Goal: Task Accomplishment & Management: Manage account settings

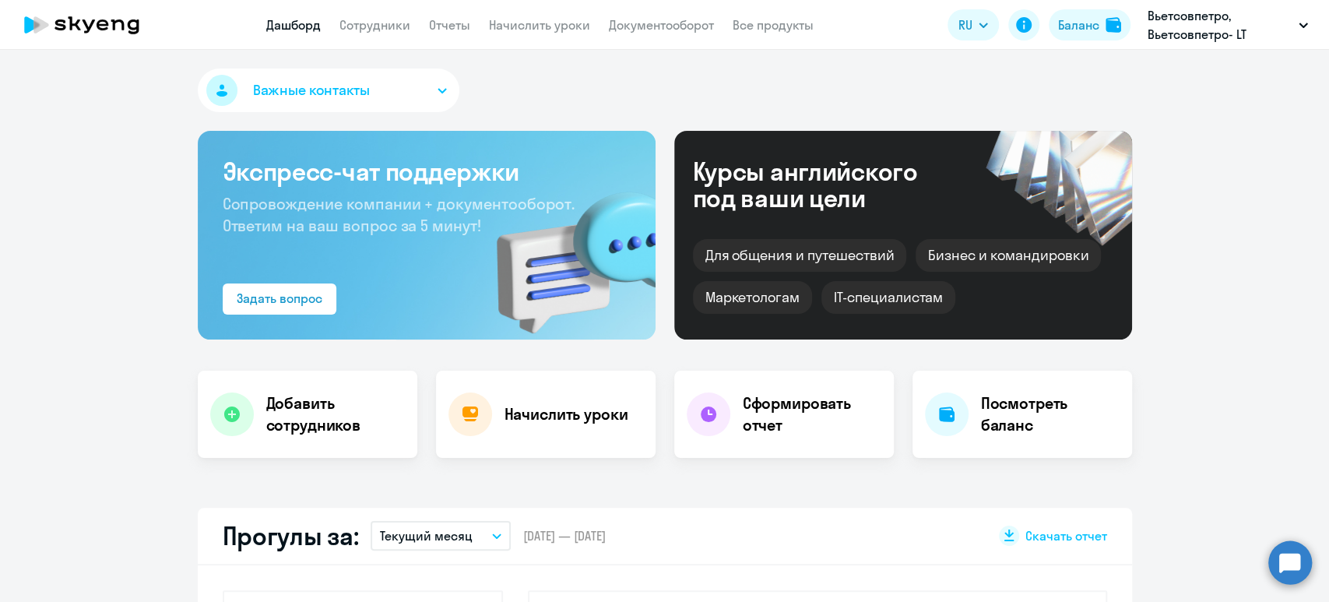
select select "30"
drag, startPoint x: 441, startPoint y: 26, endPoint x: 453, endPoint y: 86, distance: 61.2
click at [441, 25] on link "Отчеты" at bounding box center [449, 25] width 41 height 16
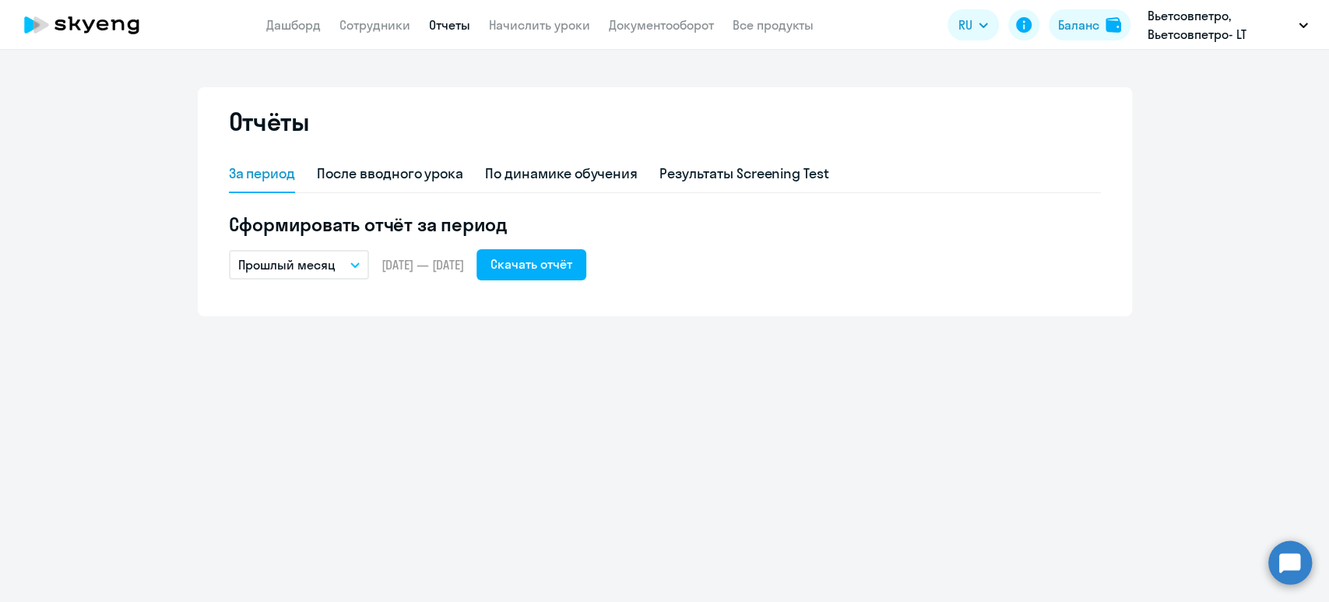
click at [293, 262] on p "Прошлый месяц" at bounding box center [286, 264] width 97 height 19
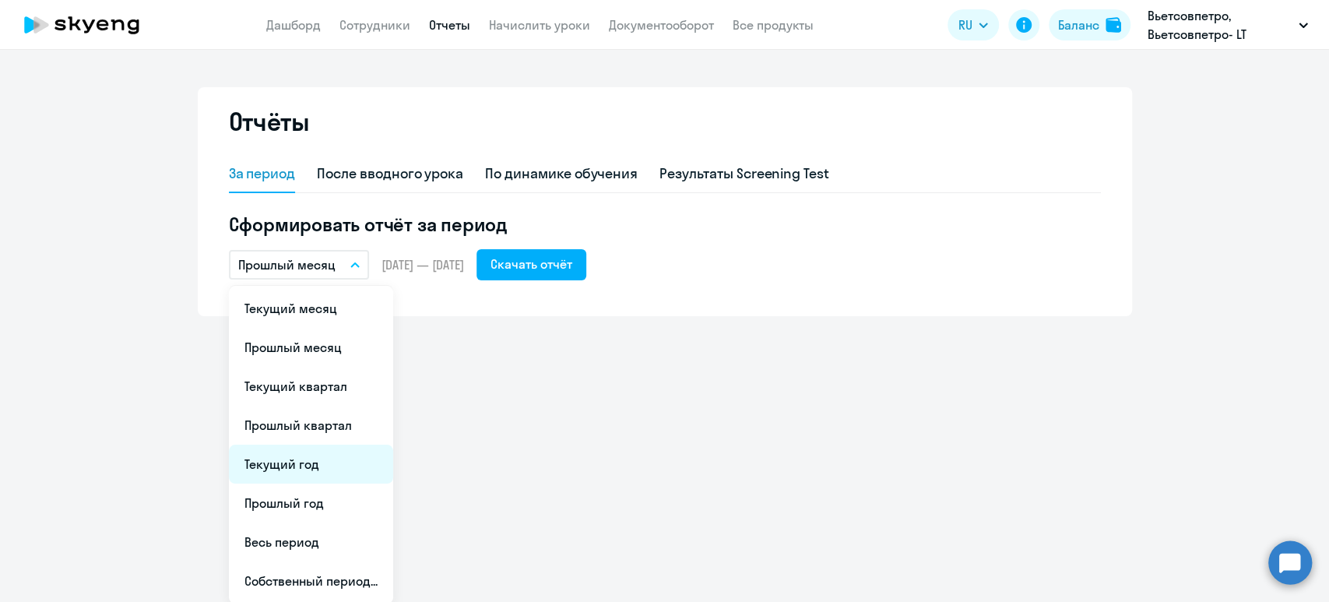
scroll to position [1, 0]
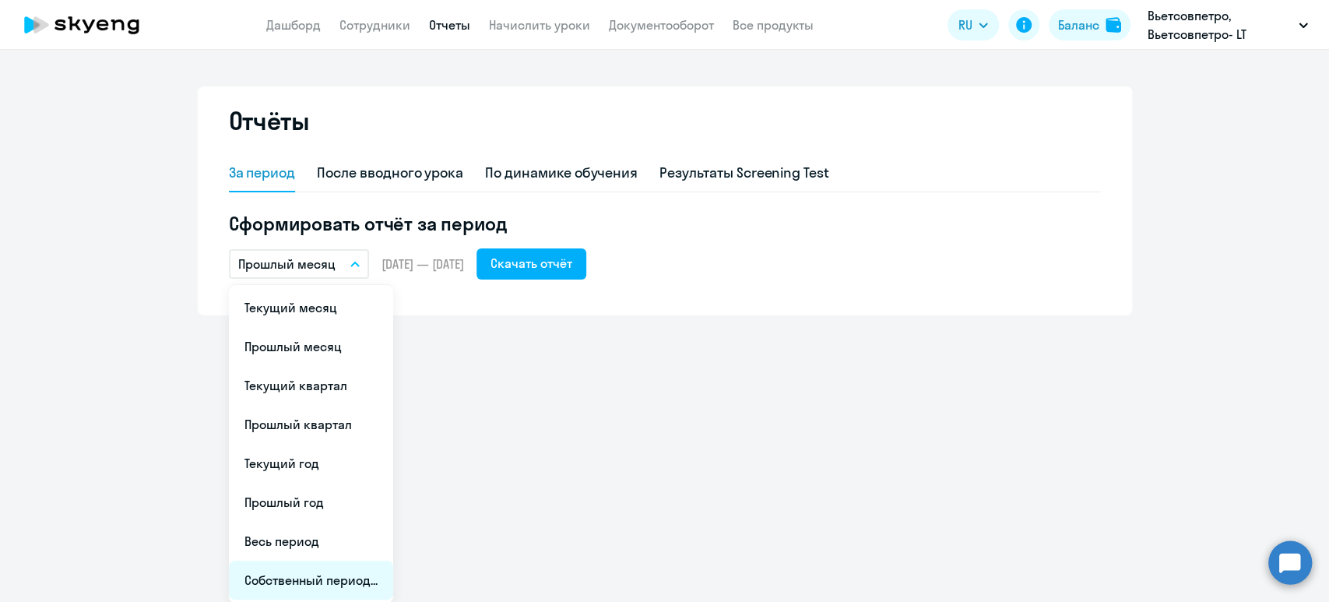
click at [327, 579] on li "Собственный период..." at bounding box center [311, 579] width 164 height 39
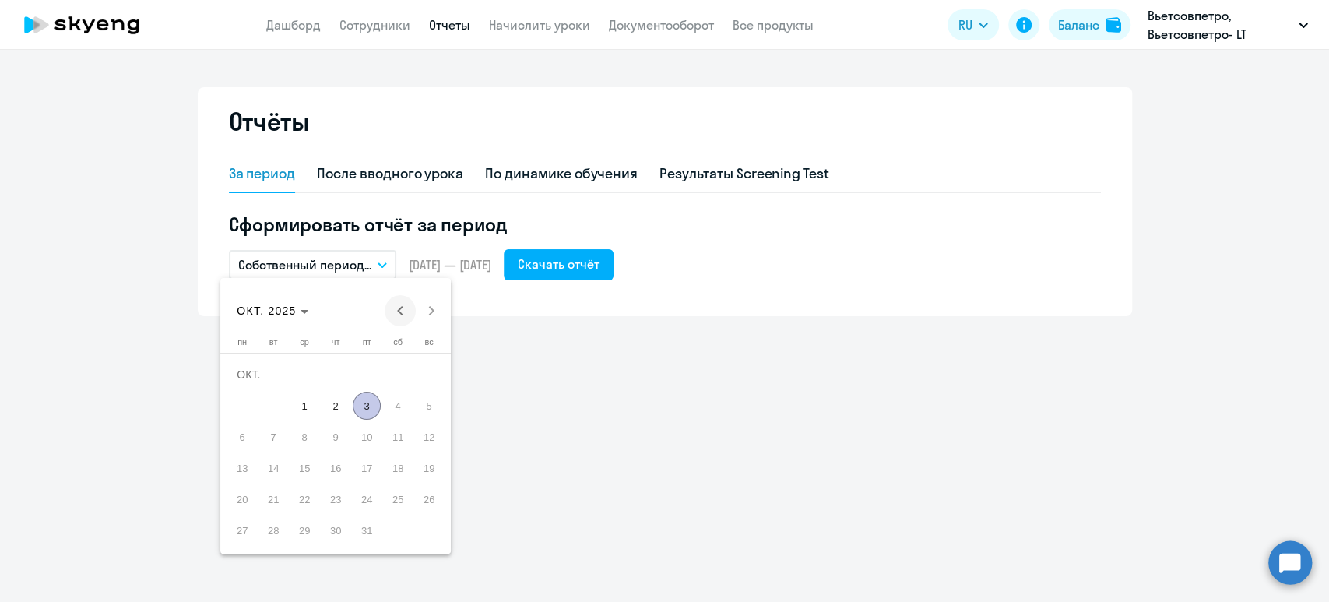
click at [399, 314] on span "Previous month" at bounding box center [400, 310] width 31 height 31
click at [246, 407] on span "1" at bounding box center [242, 406] width 28 height 28
click at [272, 530] on span "30" at bounding box center [273, 530] width 28 height 28
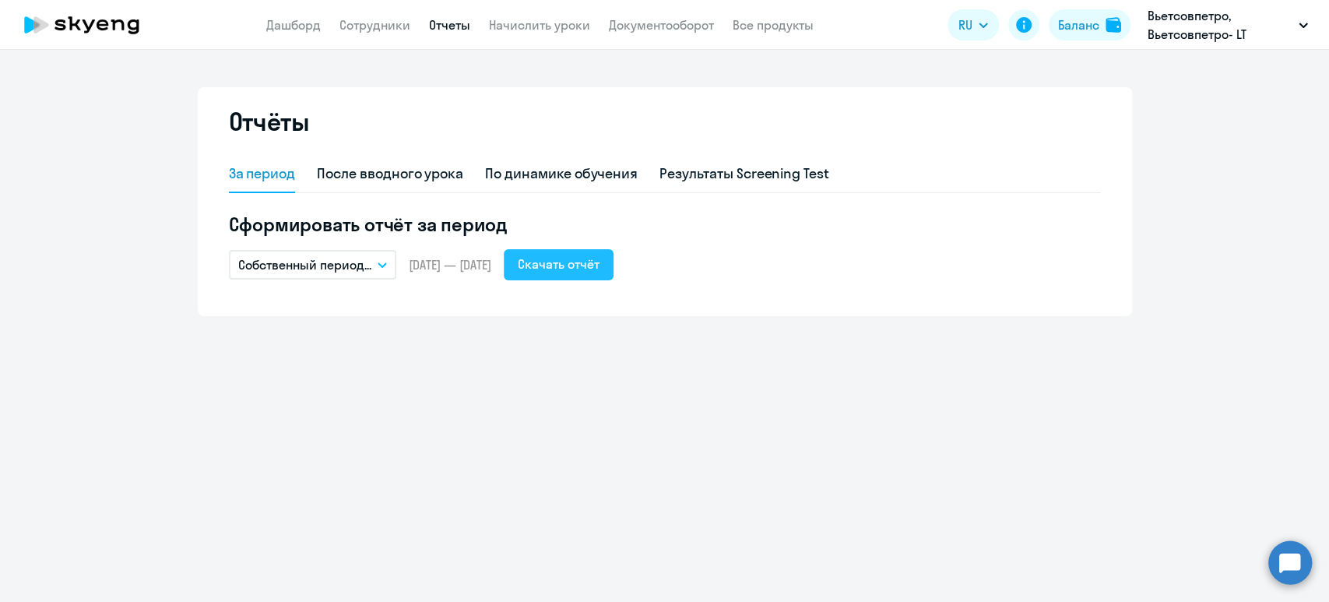
click at [610, 275] on button "Скачать отчёт" at bounding box center [559, 264] width 110 height 31
click at [710, 25] on link "Документооборот" at bounding box center [661, 25] width 105 height 16
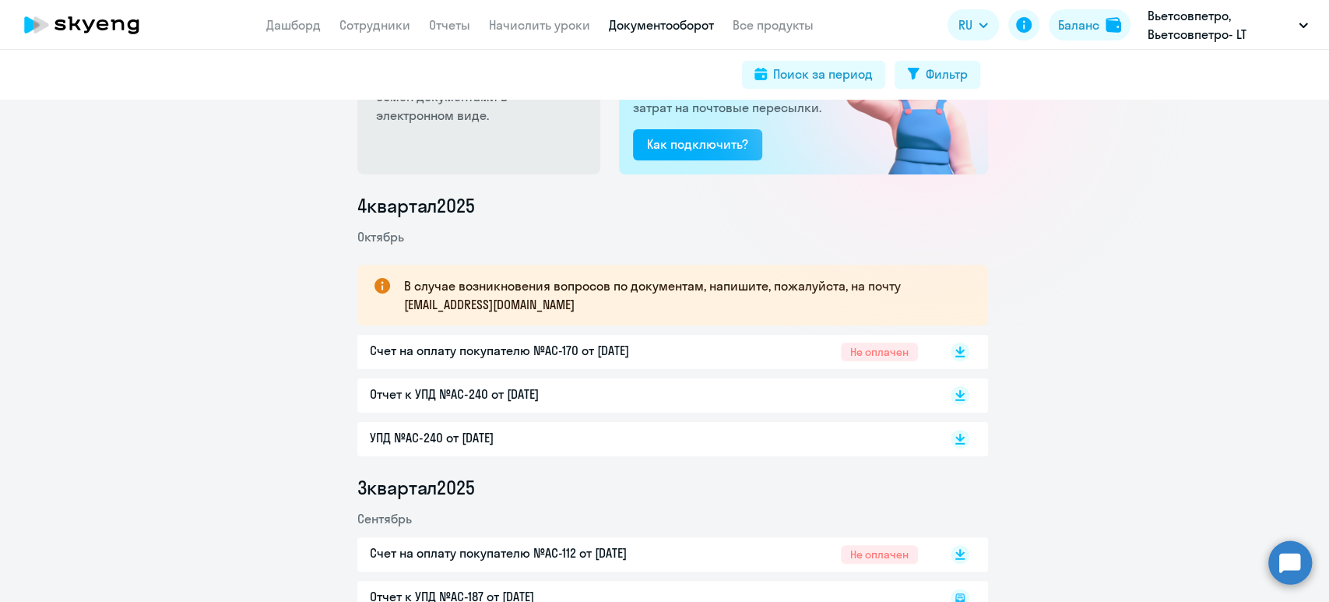
scroll to position [207, 0]
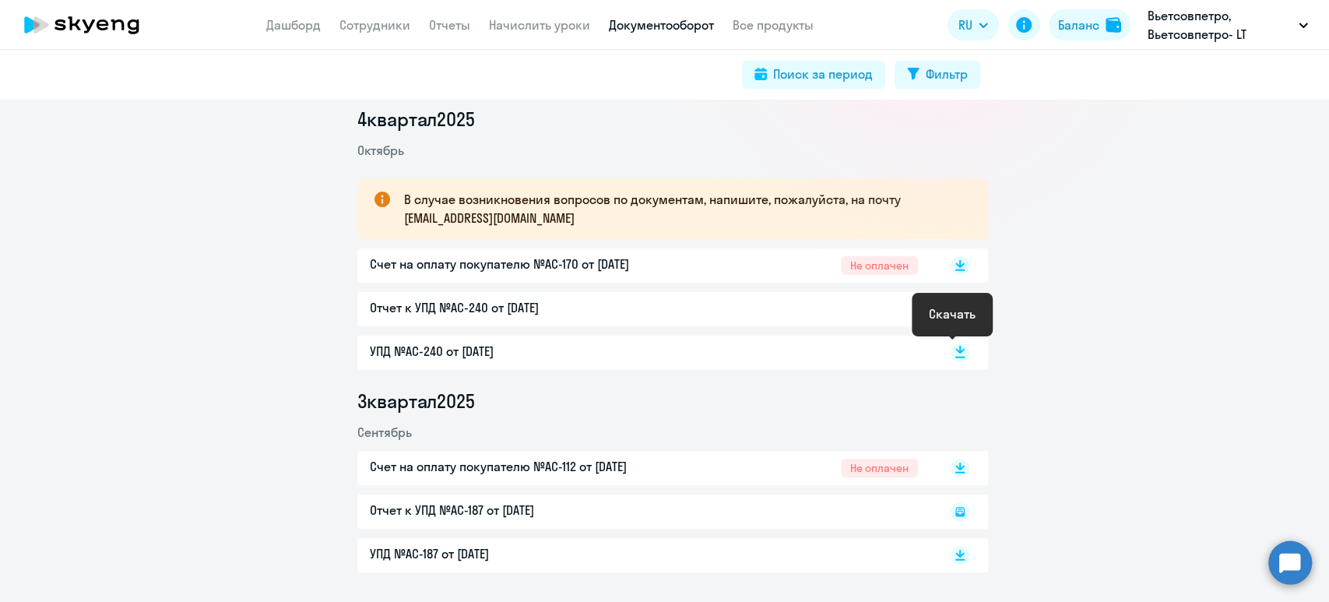
click at [955, 355] on rect at bounding box center [959, 352] width 19 height 19
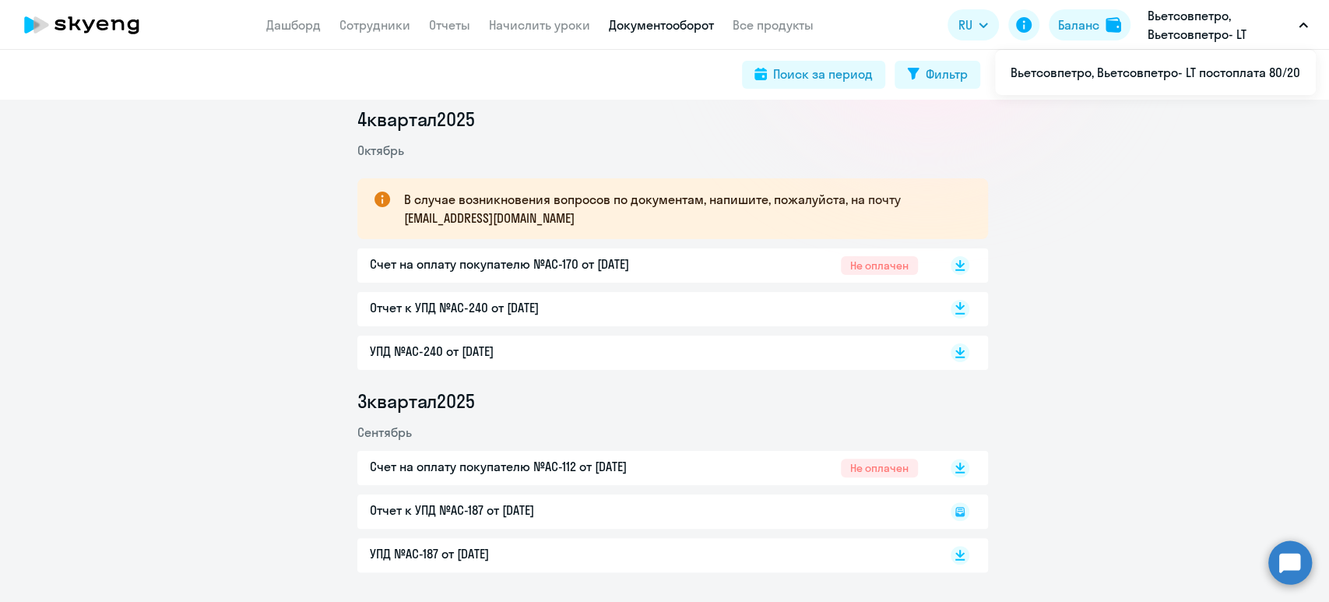
click at [957, 309] on rect at bounding box center [959, 309] width 19 height 19
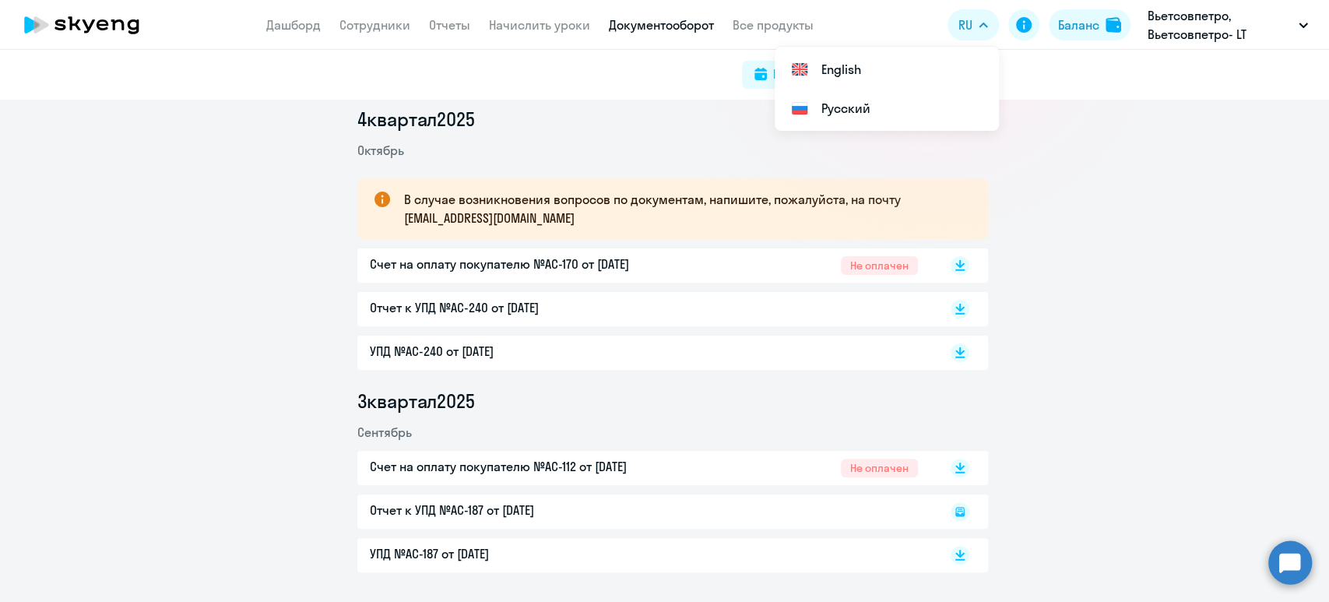
click at [1074, 320] on div "4 квартал [DATE] В случае возникновения вопросов по документам, напишите, пожал…" at bounding box center [672, 339] width 1312 height 465
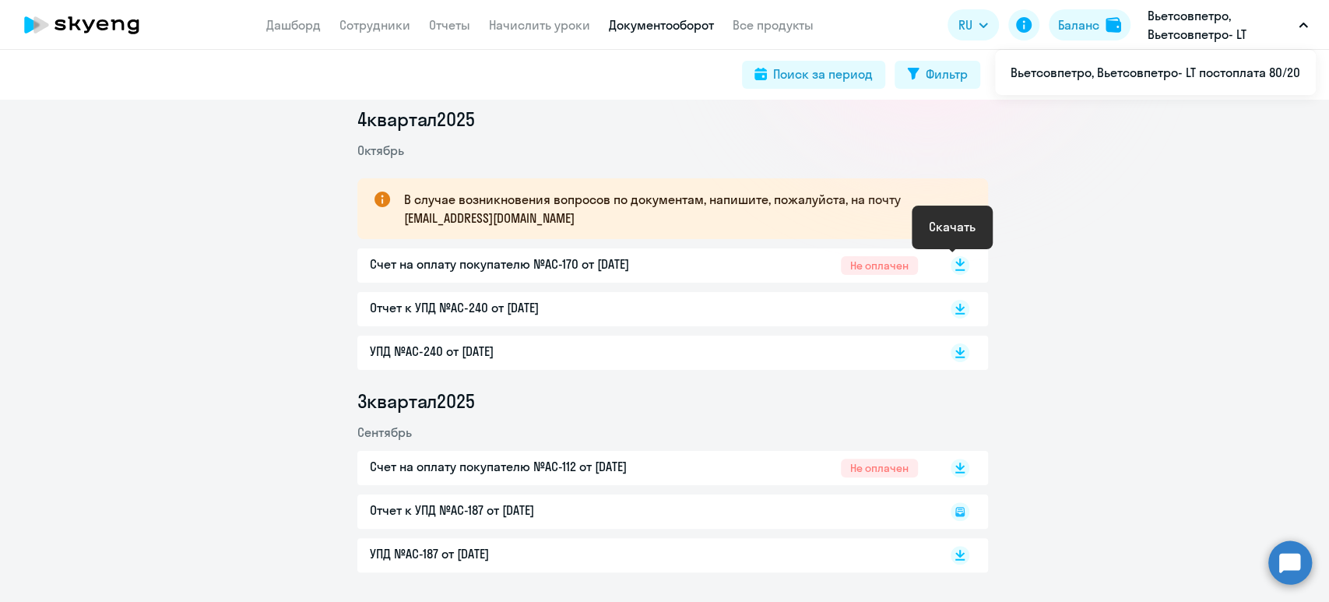
click at [952, 263] on icon at bounding box center [959, 265] width 19 height 19
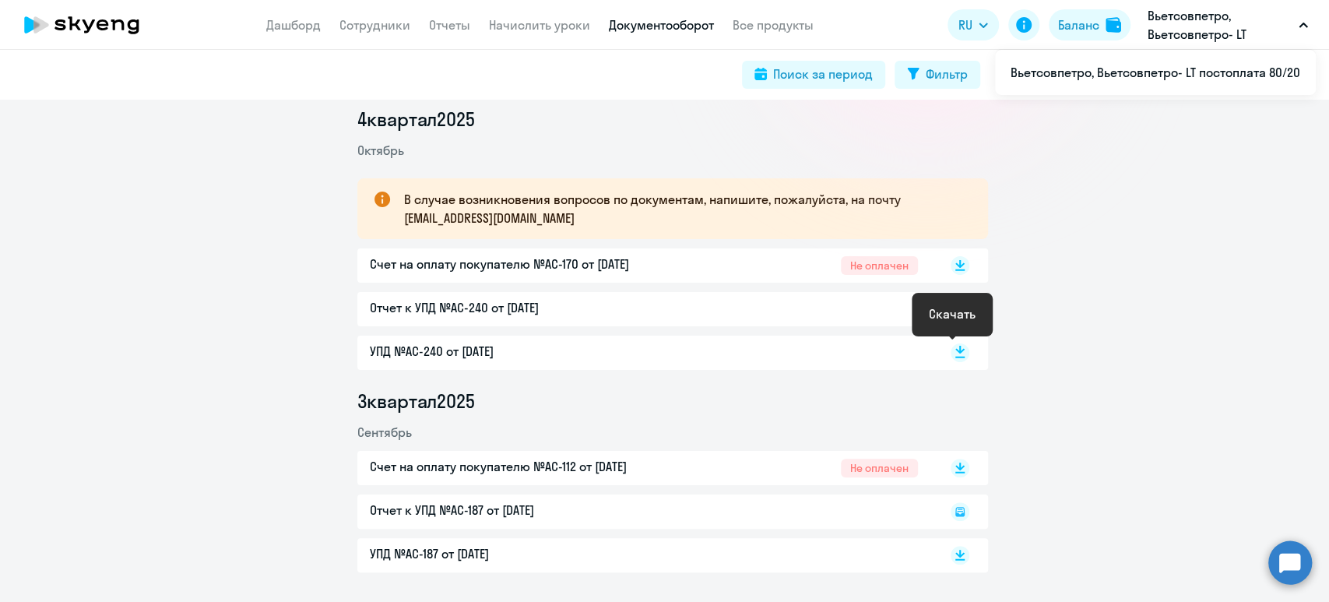
click at [950, 355] on rect at bounding box center [959, 352] width 19 height 19
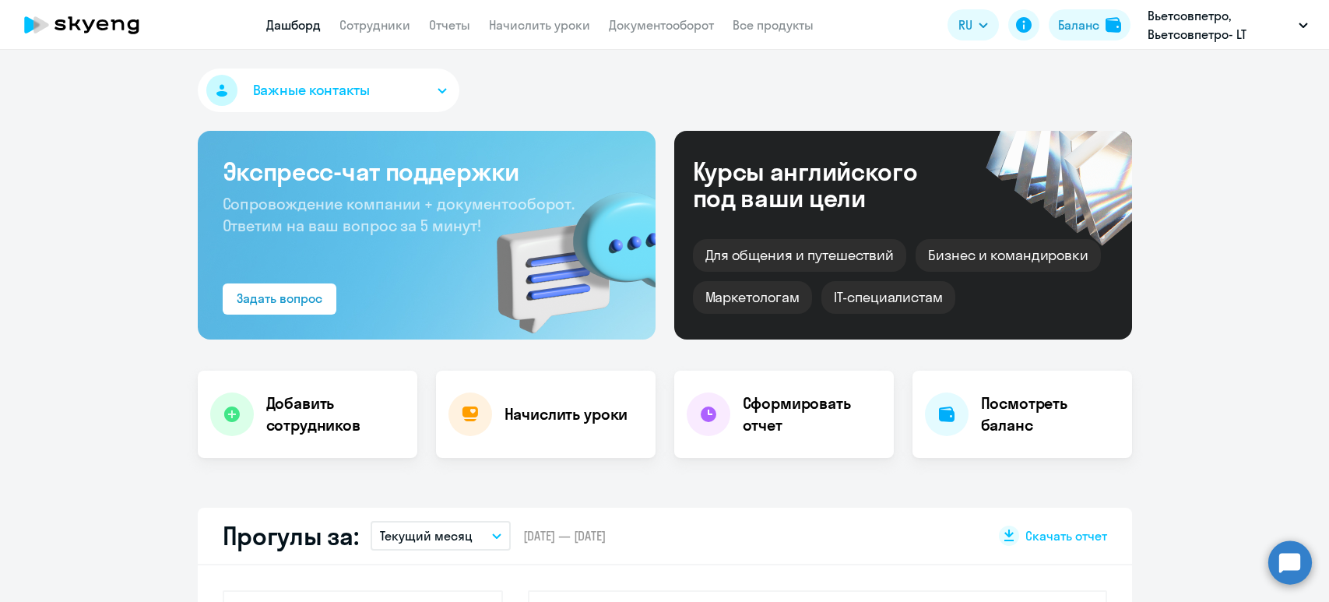
select select "30"
click at [366, 23] on link "Сотрудники" at bounding box center [374, 25] width 71 height 16
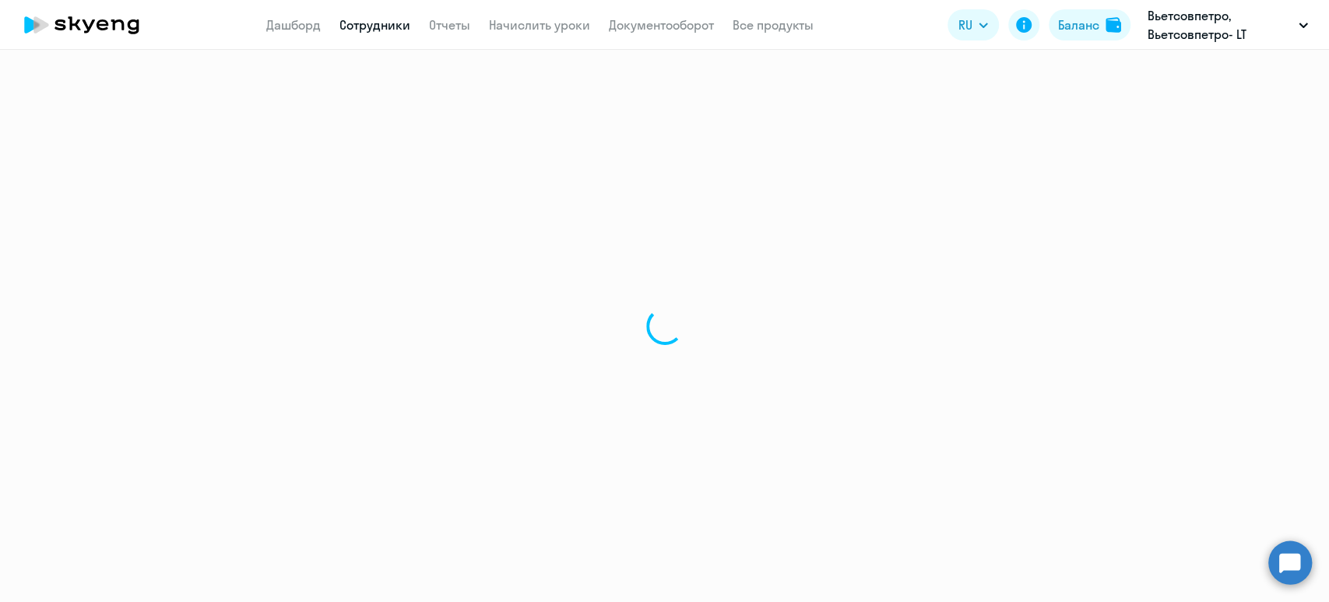
select select "30"
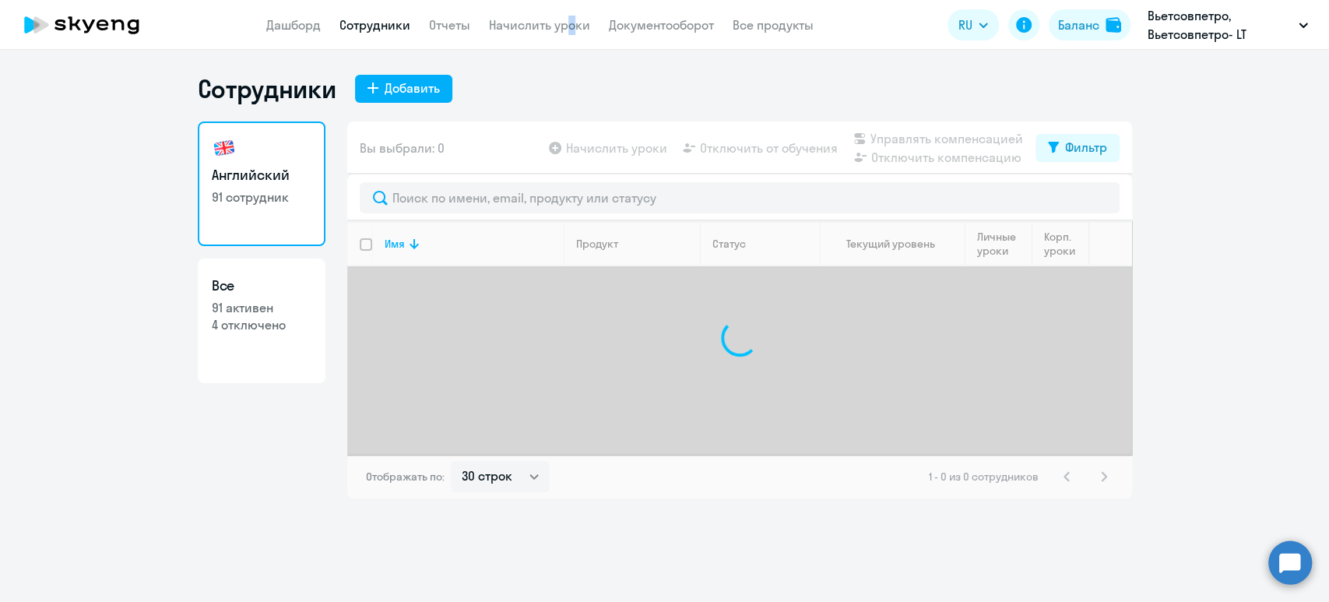
click at [560, 16] on app-menu-item-link "Начислить уроки" at bounding box center [539, 25] width 101 height 19
click at [555, 30] on link "Начислить уроки" at bounding box center [539, 25] width 101 height 16
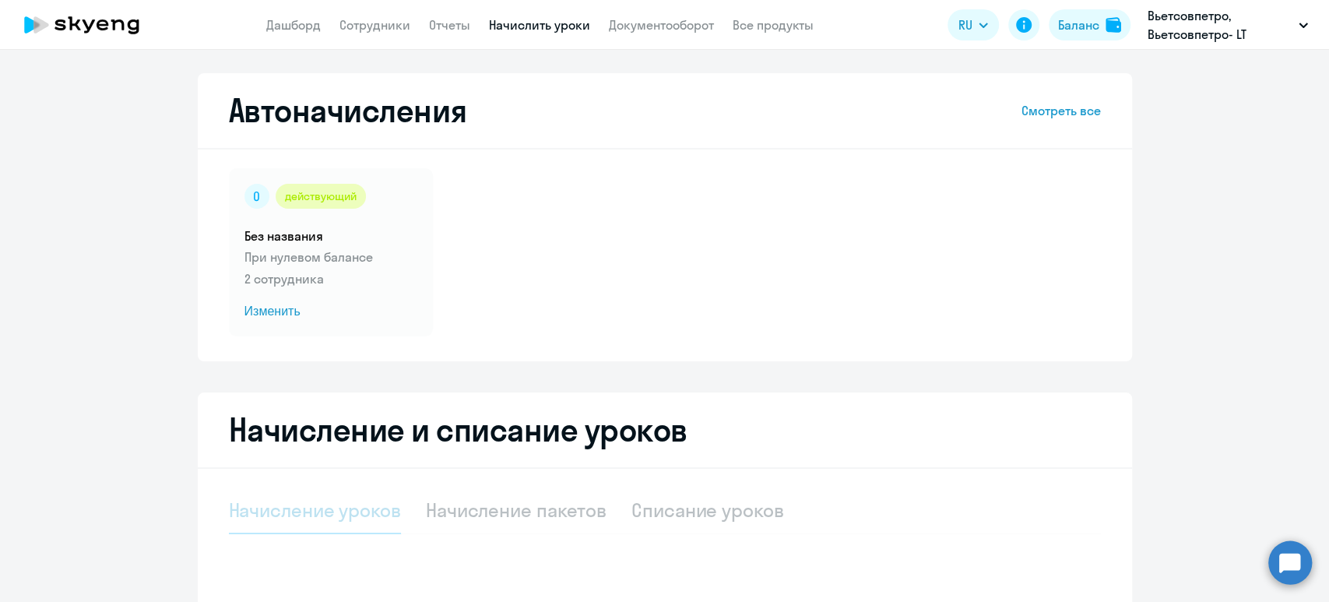
select select "10"
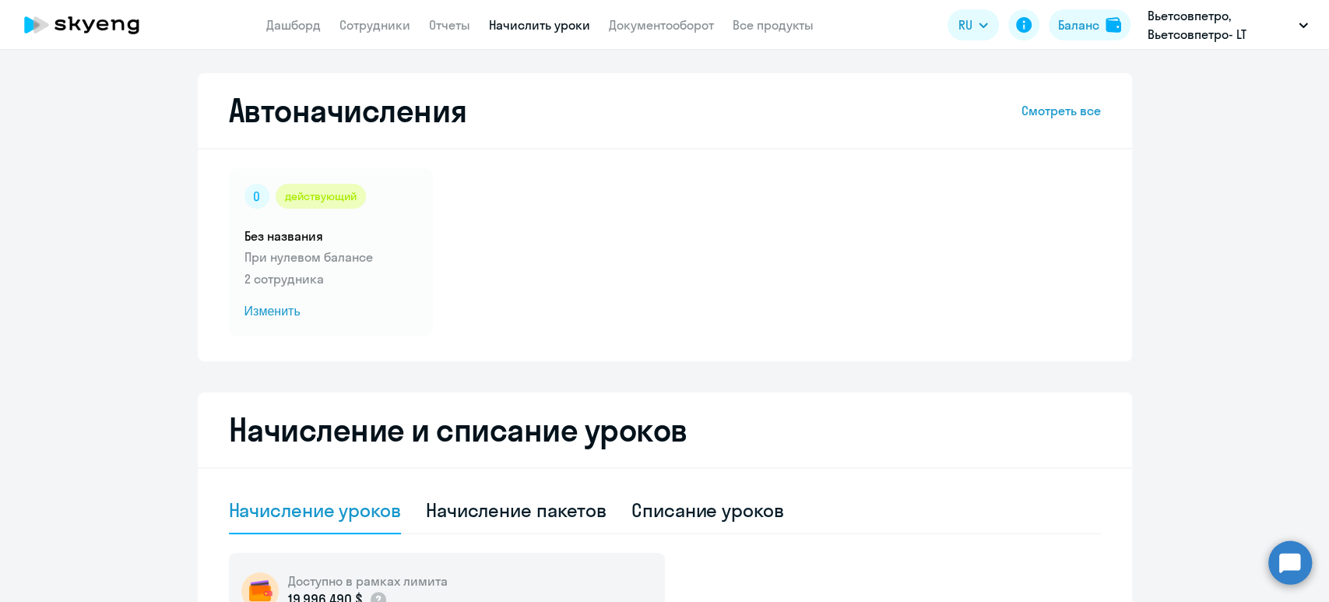
scroll to position [415, 0]
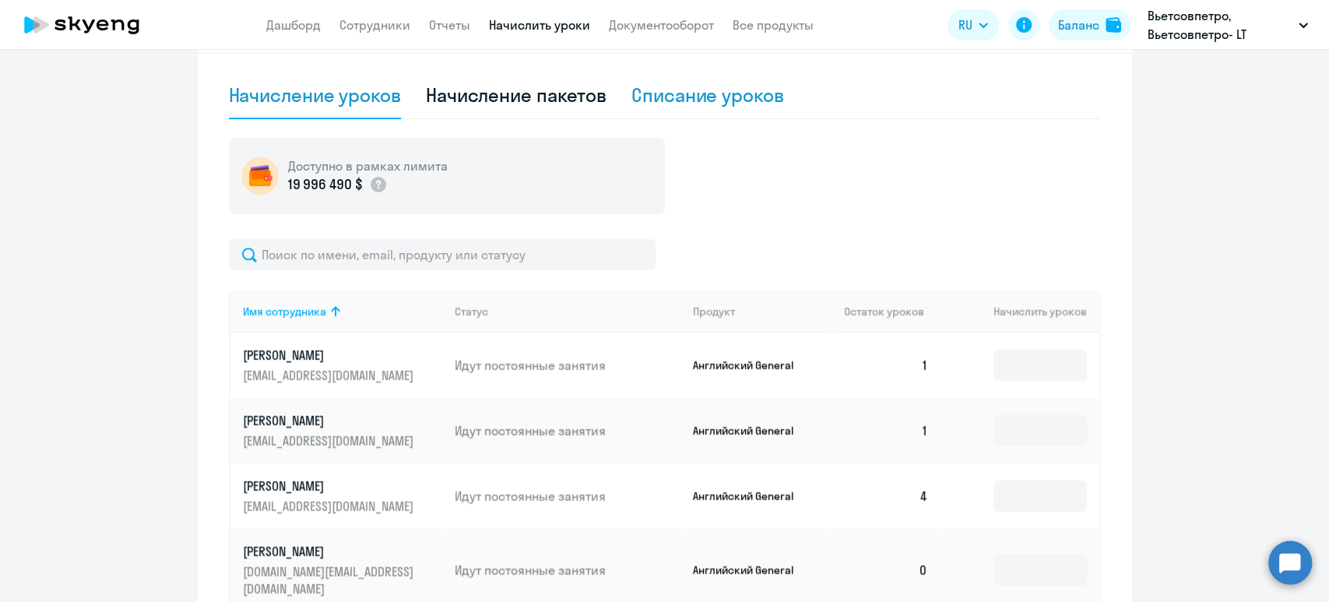
click at [722, 106] on div "Списание уроков" at bounding box center [707, 95] width 153 height 25
select select "10"
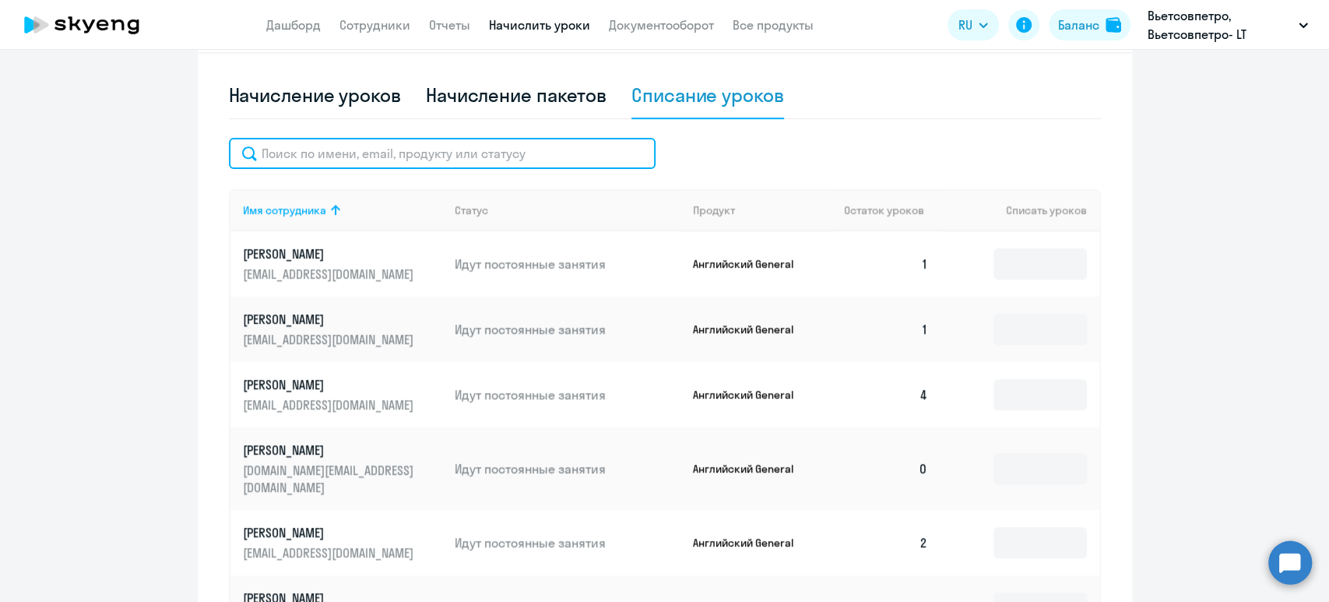
click at [468, 156] on input "text" at bounding box center [442, 153] width 427 height 31
paste input "sizevdiver@mail.ru"
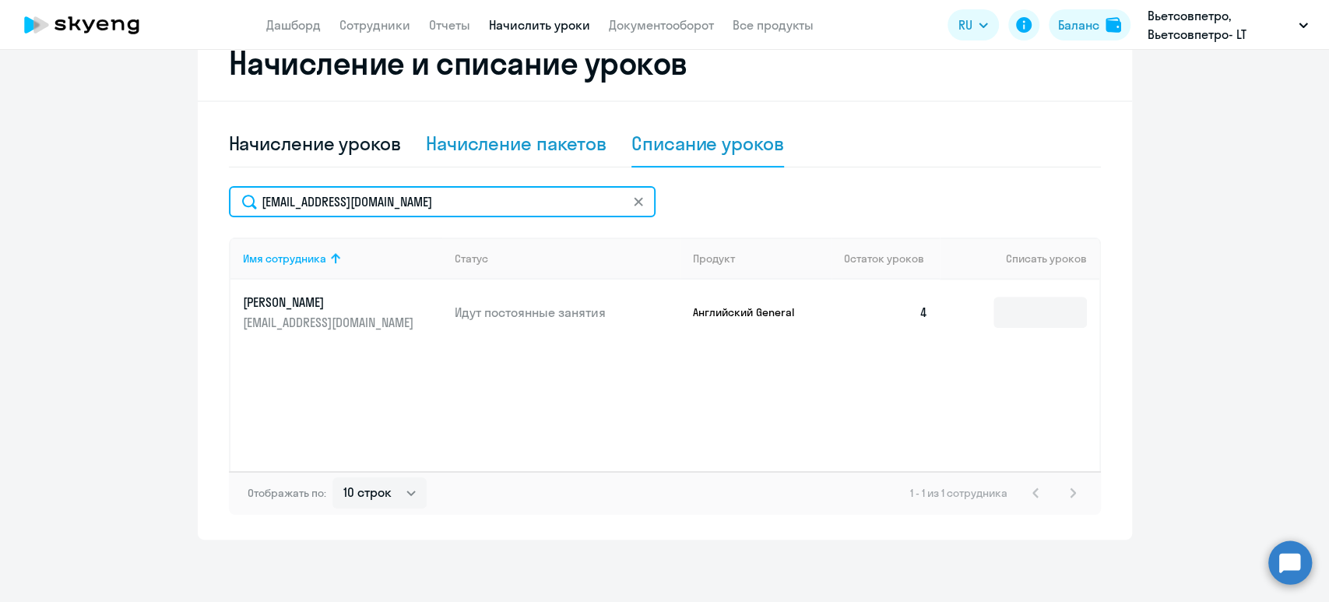
scroll to position [367, 0]
type input "sizevdiver@mail.ru"
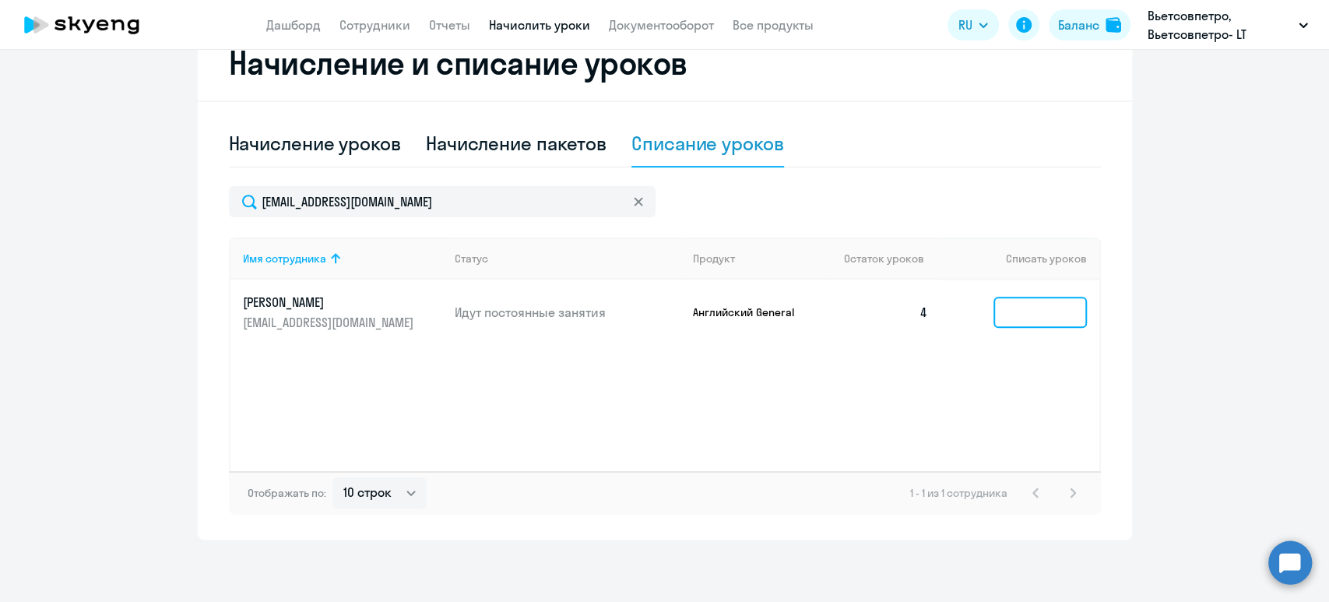
click at [1035, 320] on input at bounding box center [1039, 312] width 93 height 31
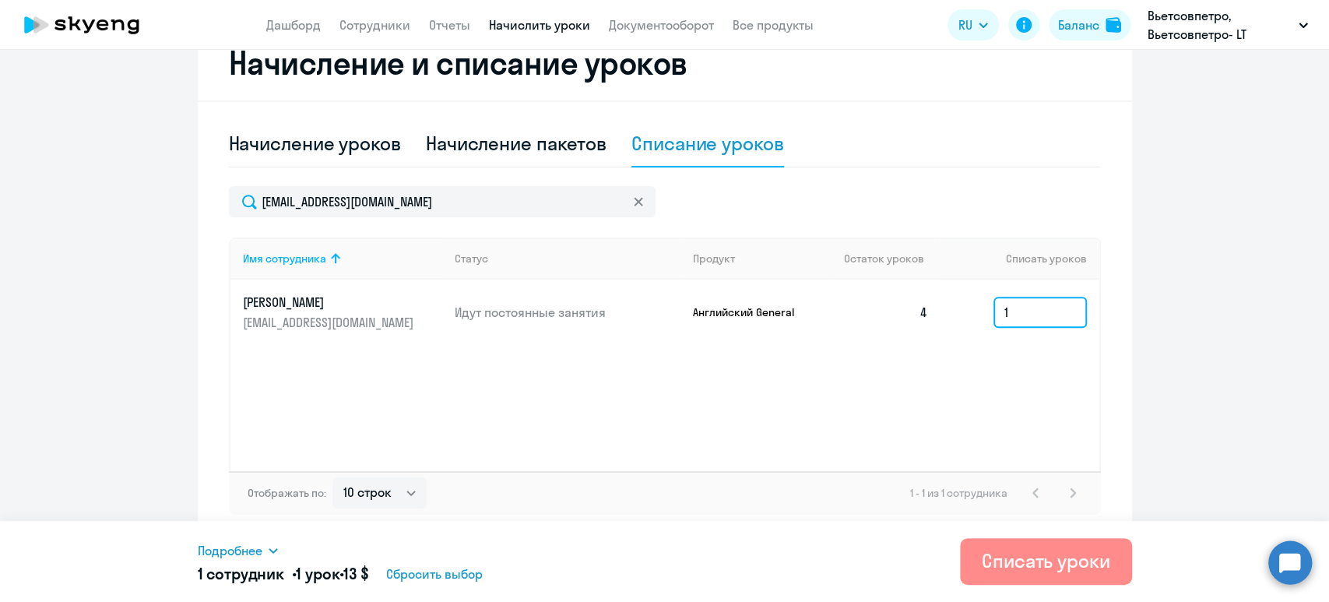
type input "1"
click at [1027, 551] on div "Списать уроки" at bounding box center [1046, 560] width 128 height 25
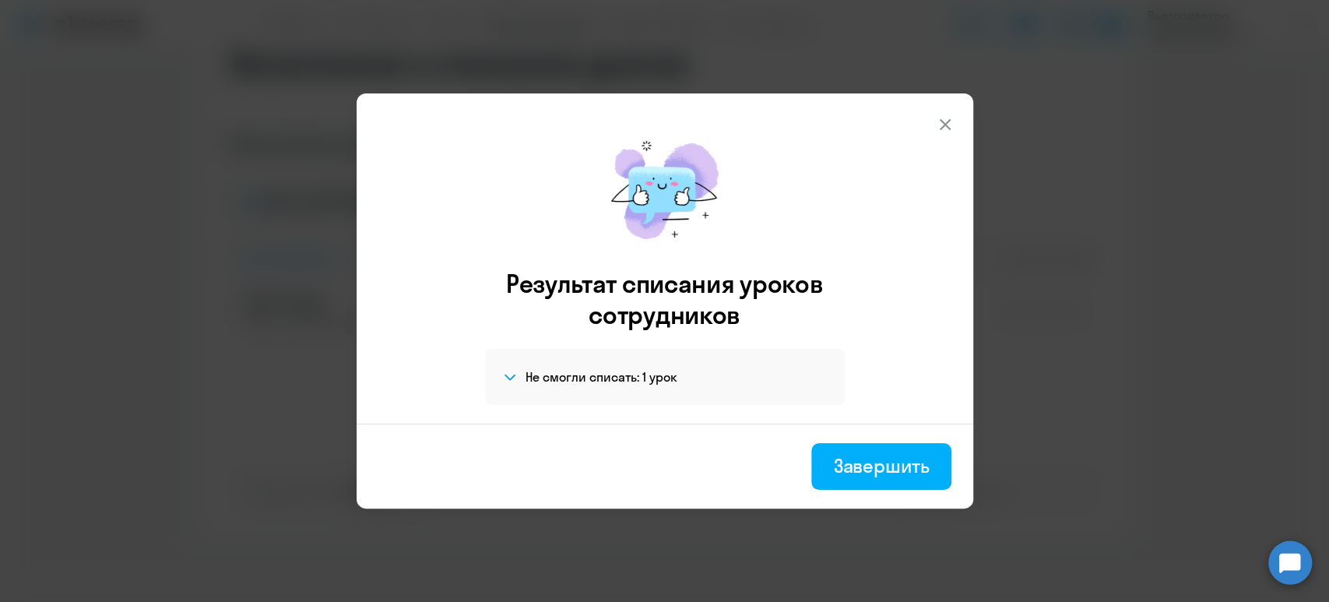
click at [923, 475] on div "Завершить" at bounding box center [881, 465] width 96 height 25
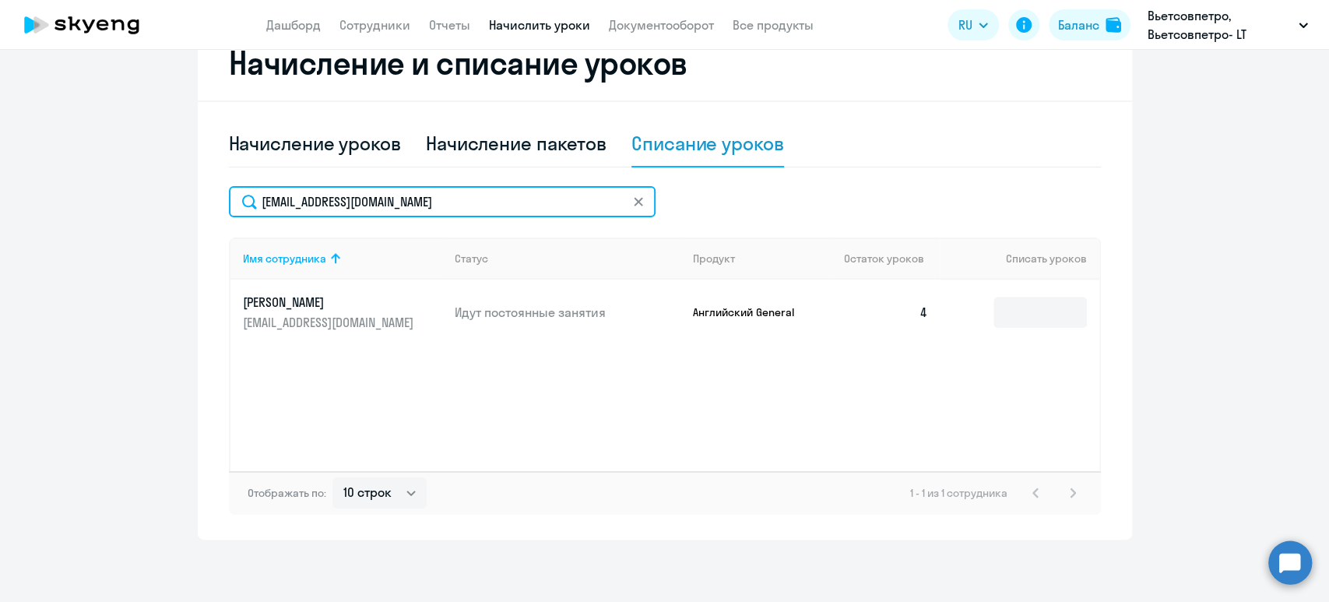
drag, startPoint x: 403, startPoint y: 205, endPoint x: 125, endPoint y: 198, distance: 278.8
click at [125, 198] on ng-component "Автоначисления Смотреть все действующий Без названия При нулевом балансе 2 сотр…" at bounding box center [664, 123] width 1329 height 833
paste input "nvfasevich"
type input "[EMAIL_ADDRESS][DOMAIN_NAME]"
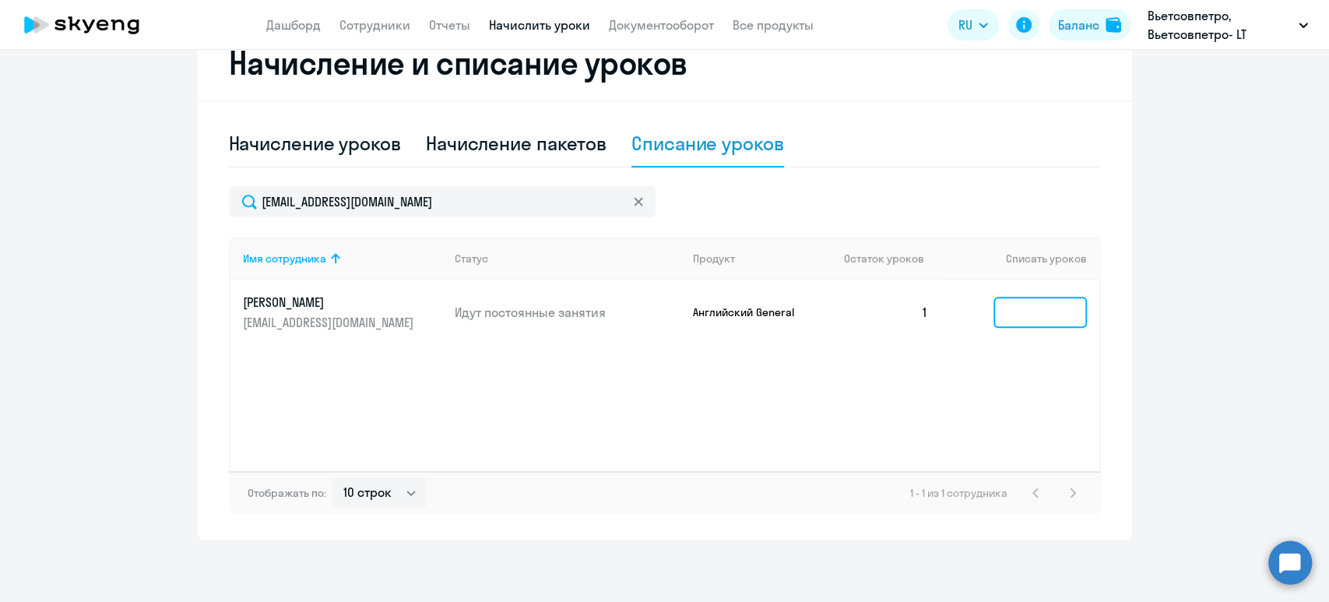
click at [1007, 314] on input at bounding box center [1039, 312] width 93 height 31
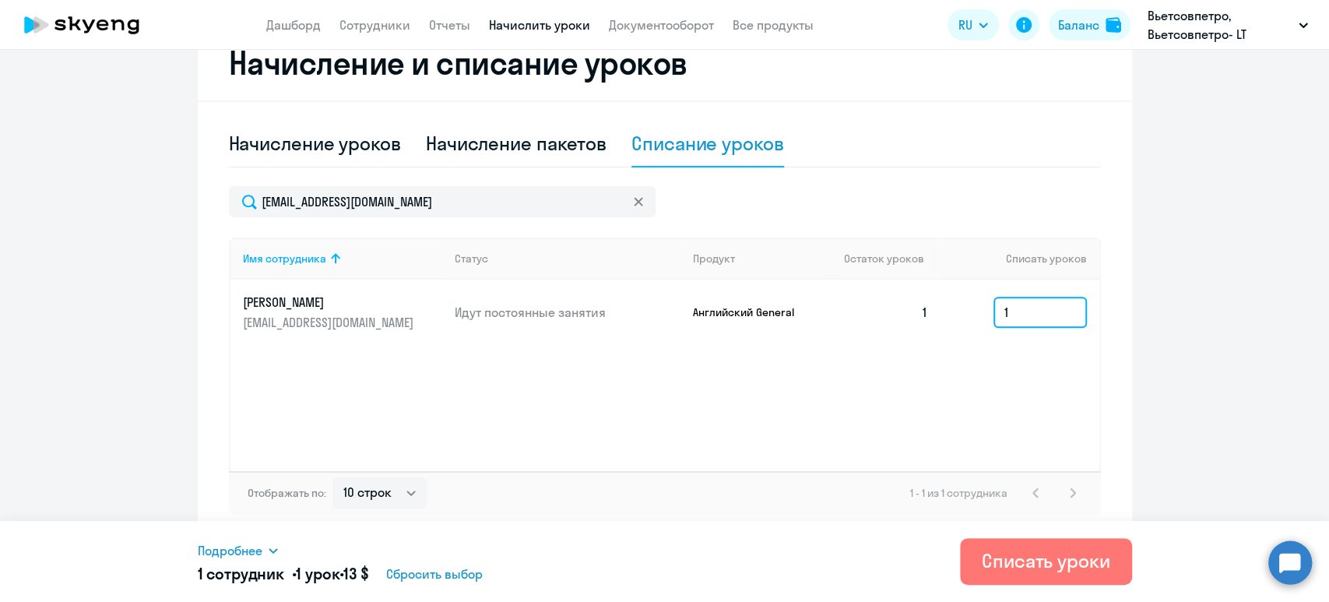
type input "1"
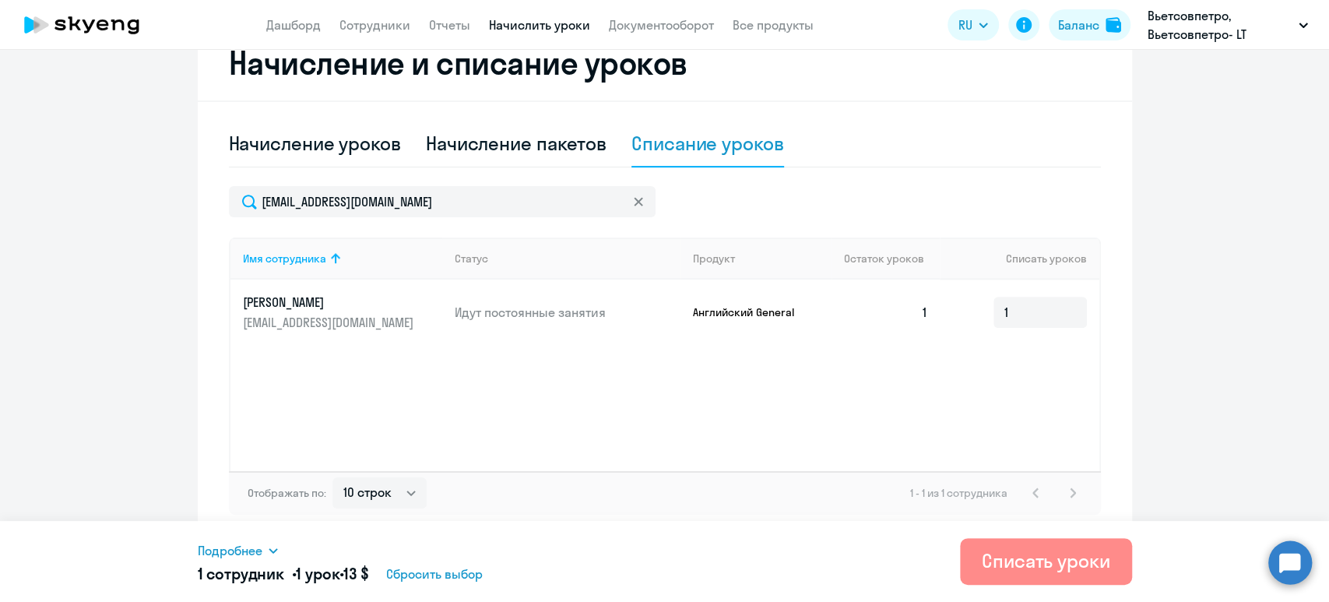
click at [1034, 554] on div "Списать уроки" at bounding box center [1046, 560] width 128 height 25
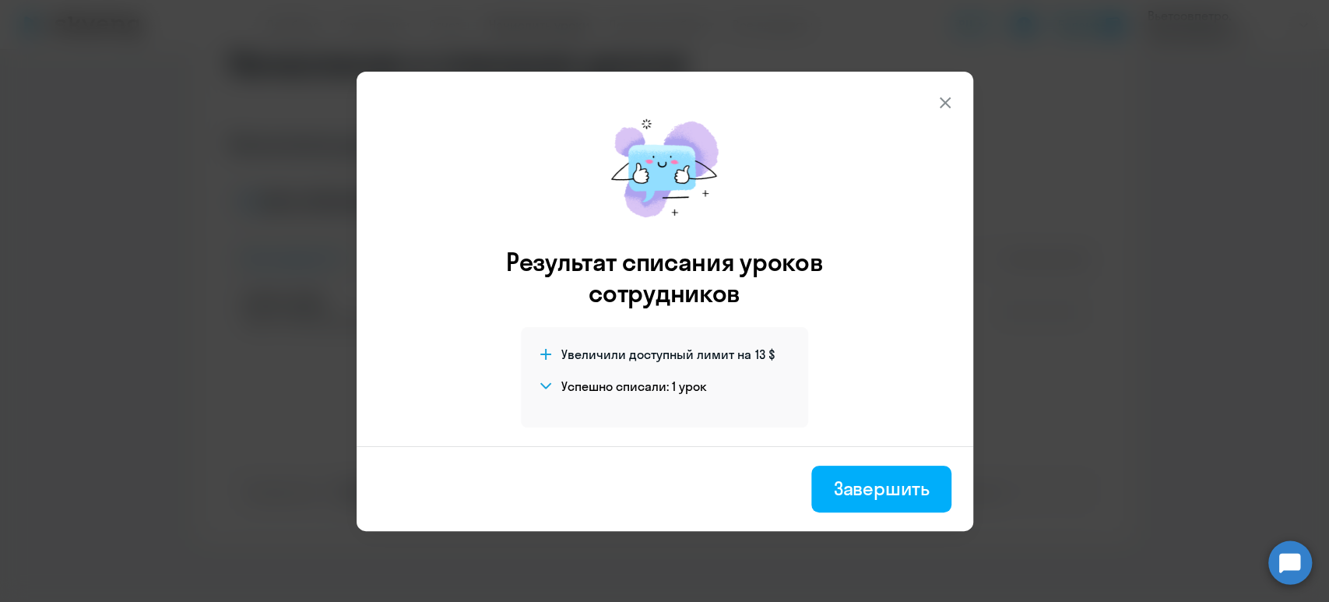
click at [948, 101] on icon at bounding box center [945, 102] width 19 height 19
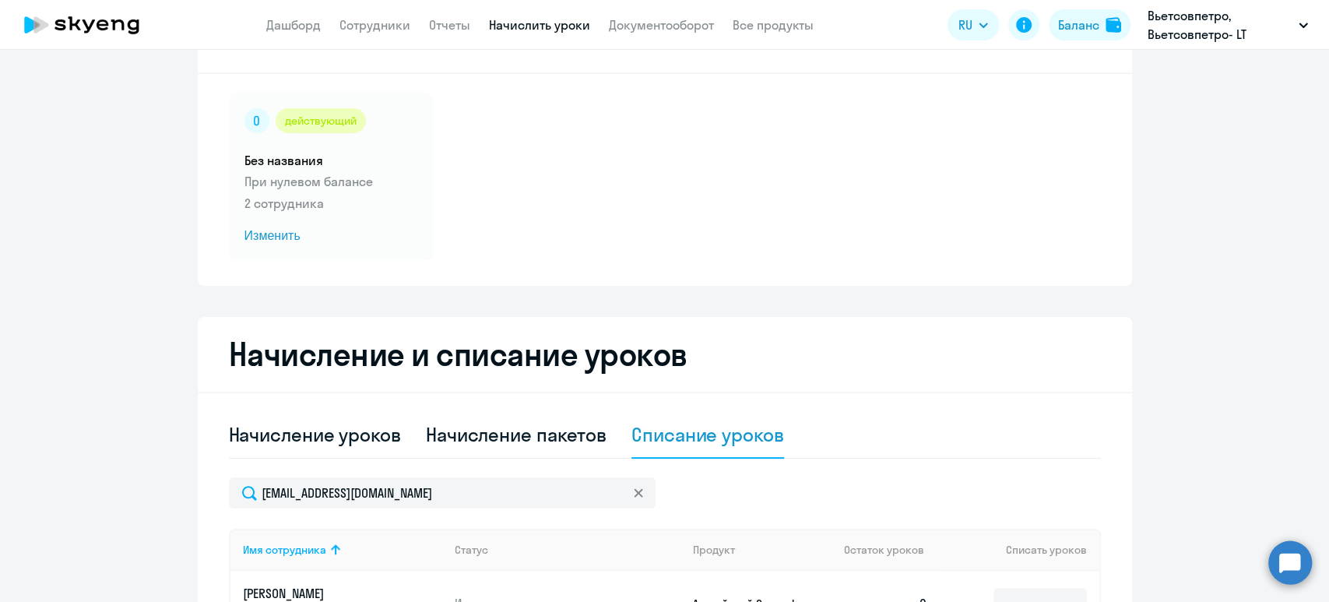
scroll to position [0, 0]
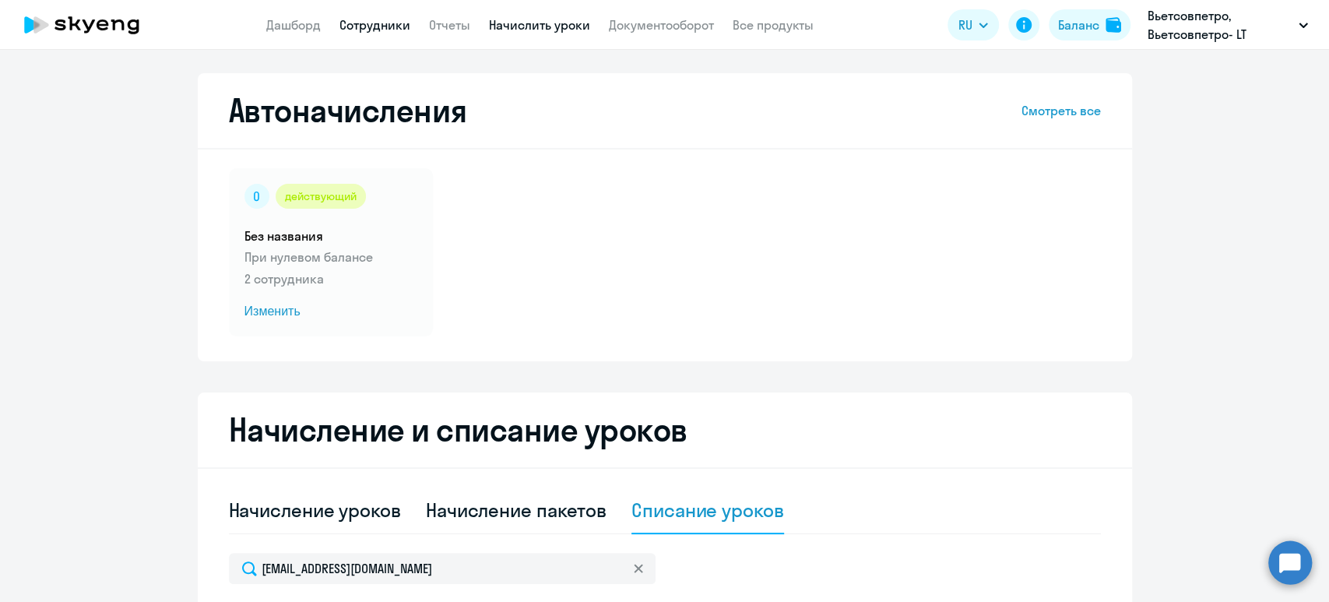
click at [364, 25] on link "Сотрудники" at bounding box center [374, 25] width 71 height 16
select select "30"
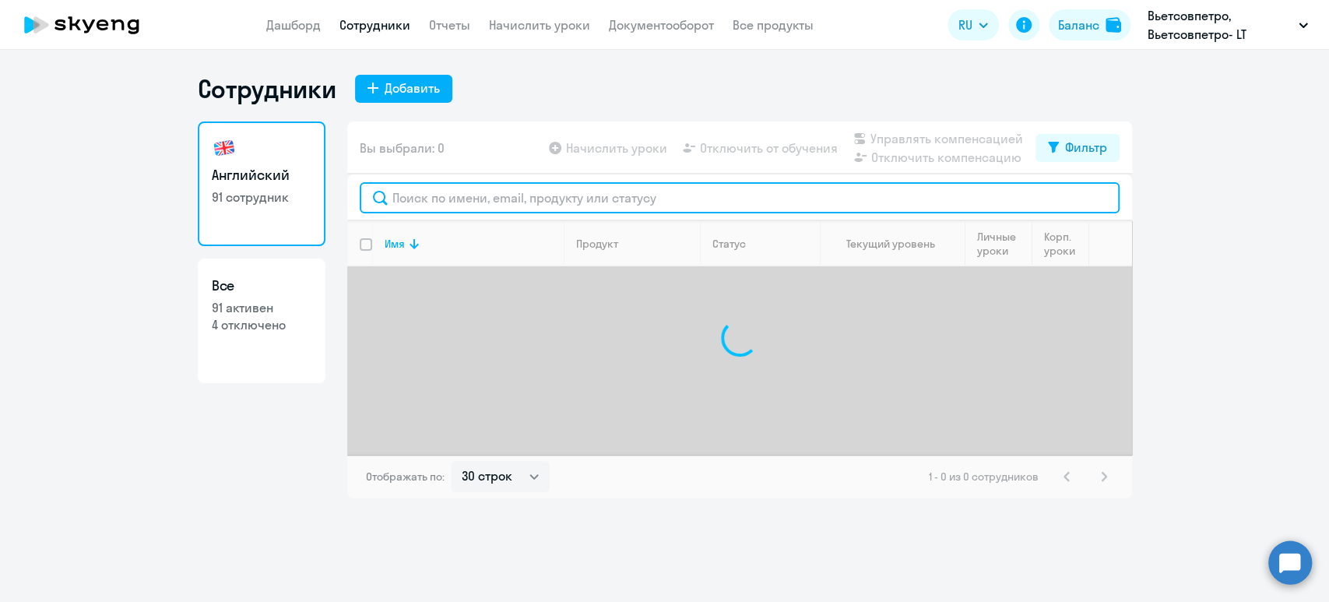
click at [503, 192] on input "text" at bounding box center [740, 197] width 760 height 31
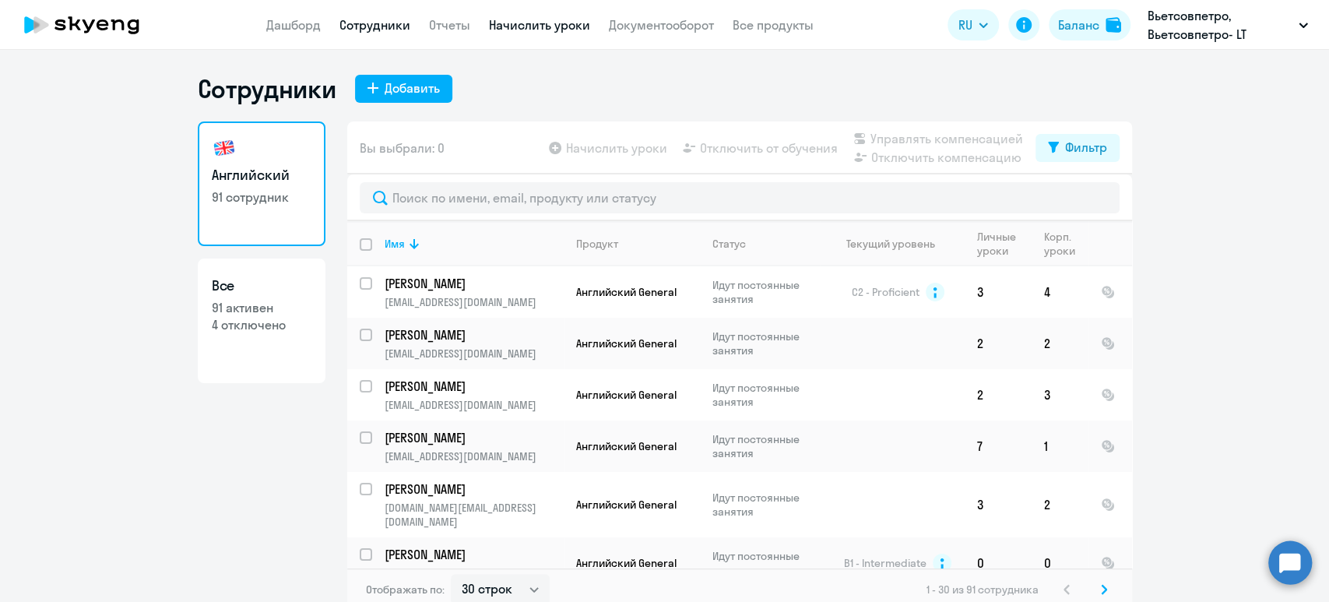
click at [543, 26] on link "Начислить уроки" at bounding box center [539, 25] width 101 height 16
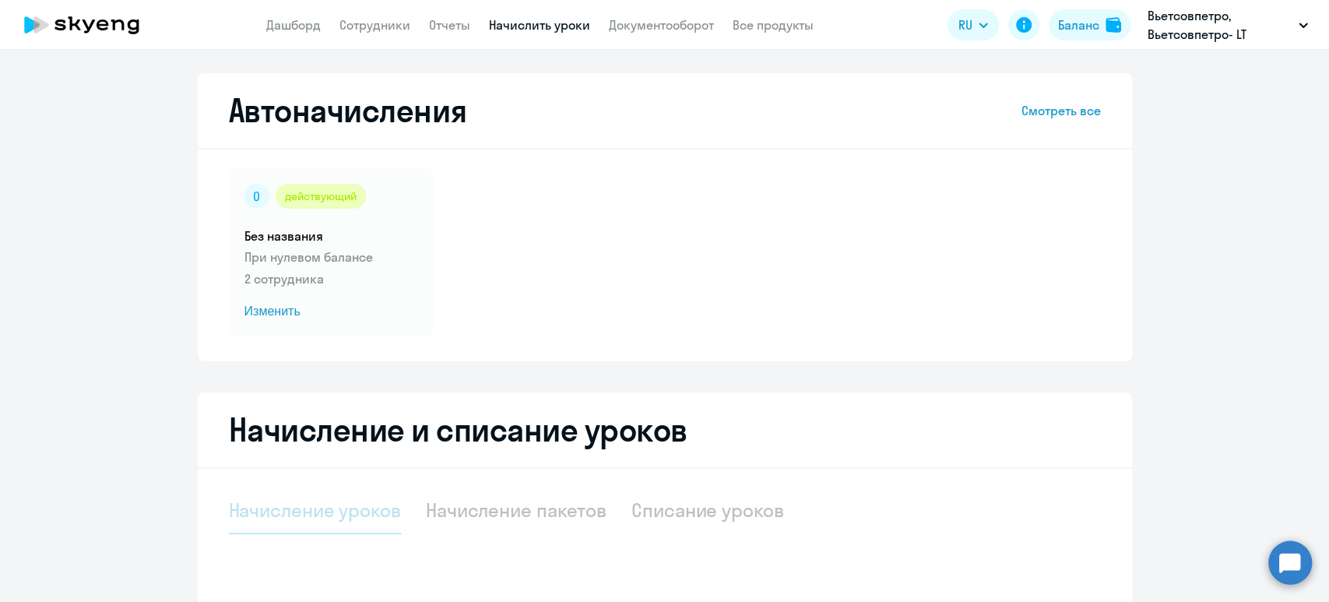
select select "10"
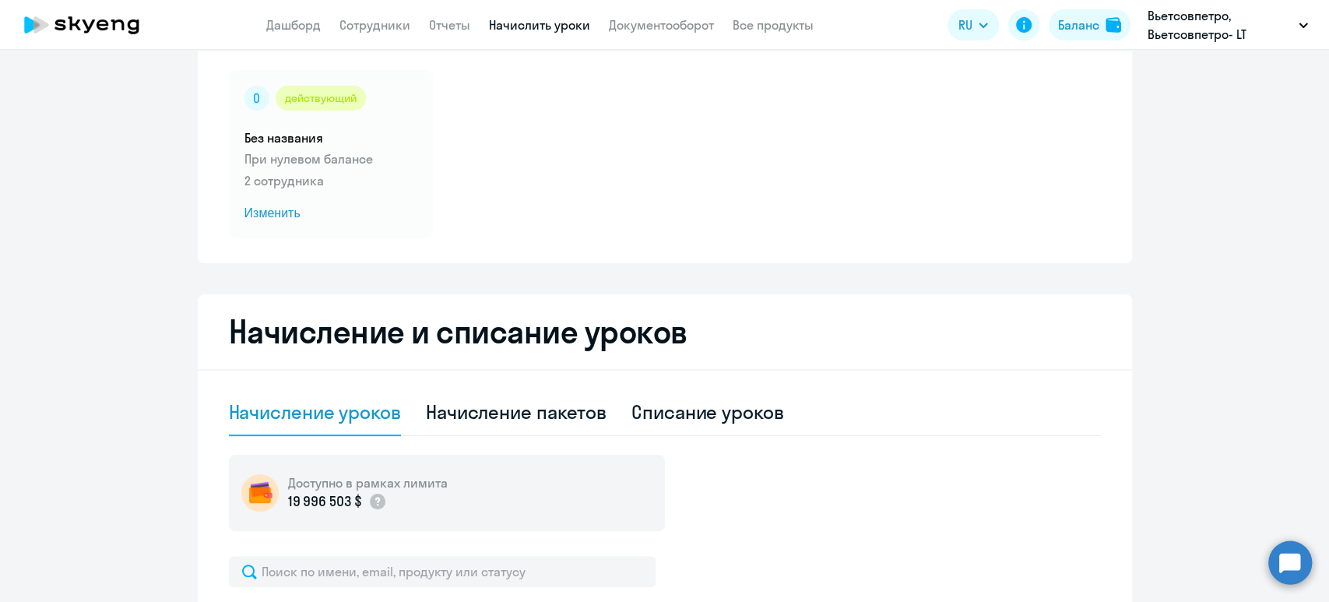
scroll to position [311, 0]
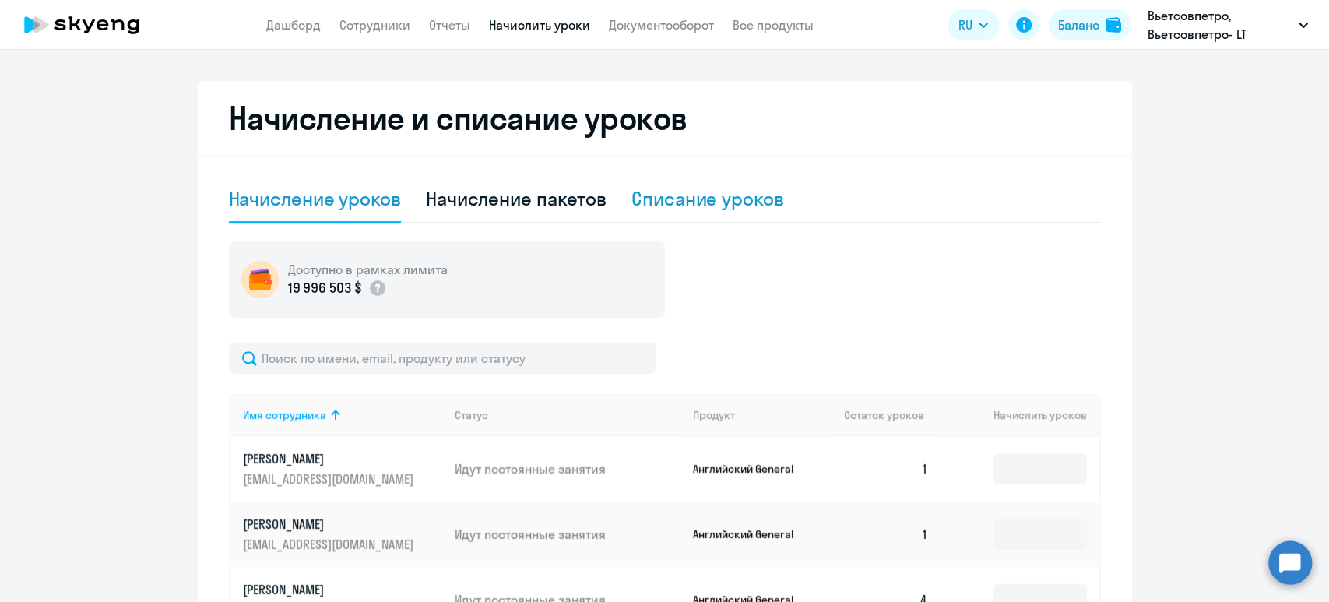
click at [716, 202] on div "Списание уроков" at bounding box center [707, 198] width 153 height 25
select select "10"
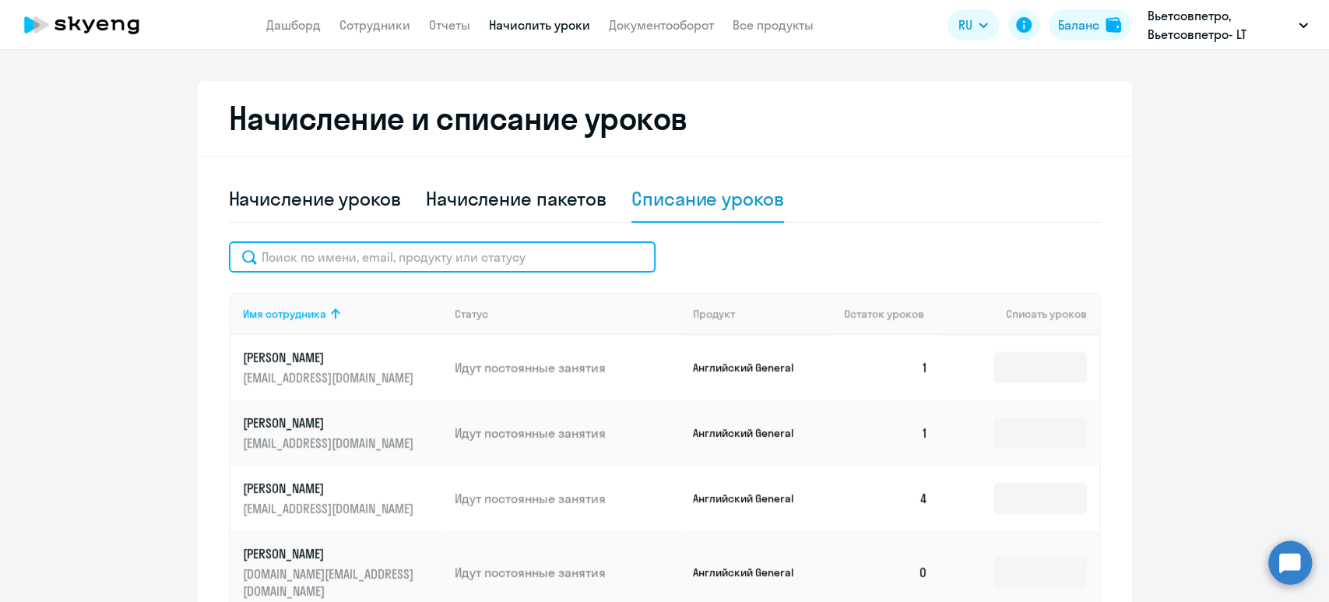
click at [381, 249] on input "text" at bounding box center [442, 256] width 427 height 31
paste input "[PERSON_NAME][EMAIL_ADDRESS][DOMAIN_NAME]"
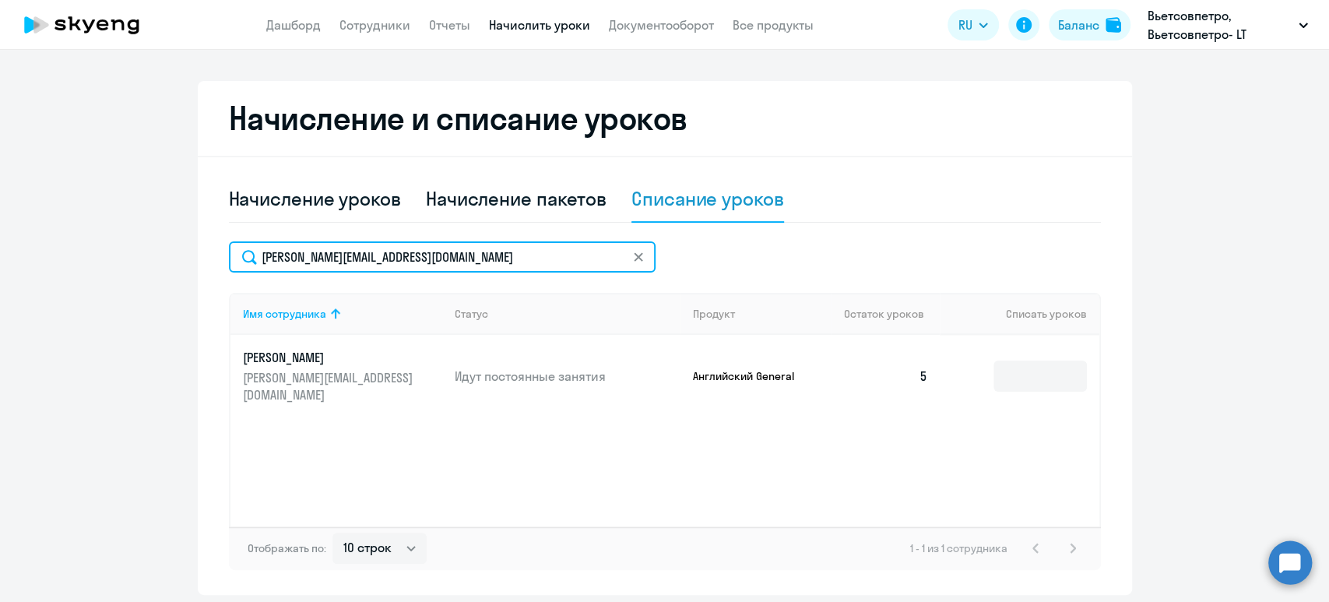
type input "[PERSON_NAME][EMAIL_ADDRESS][DOMAIN_NAME]"
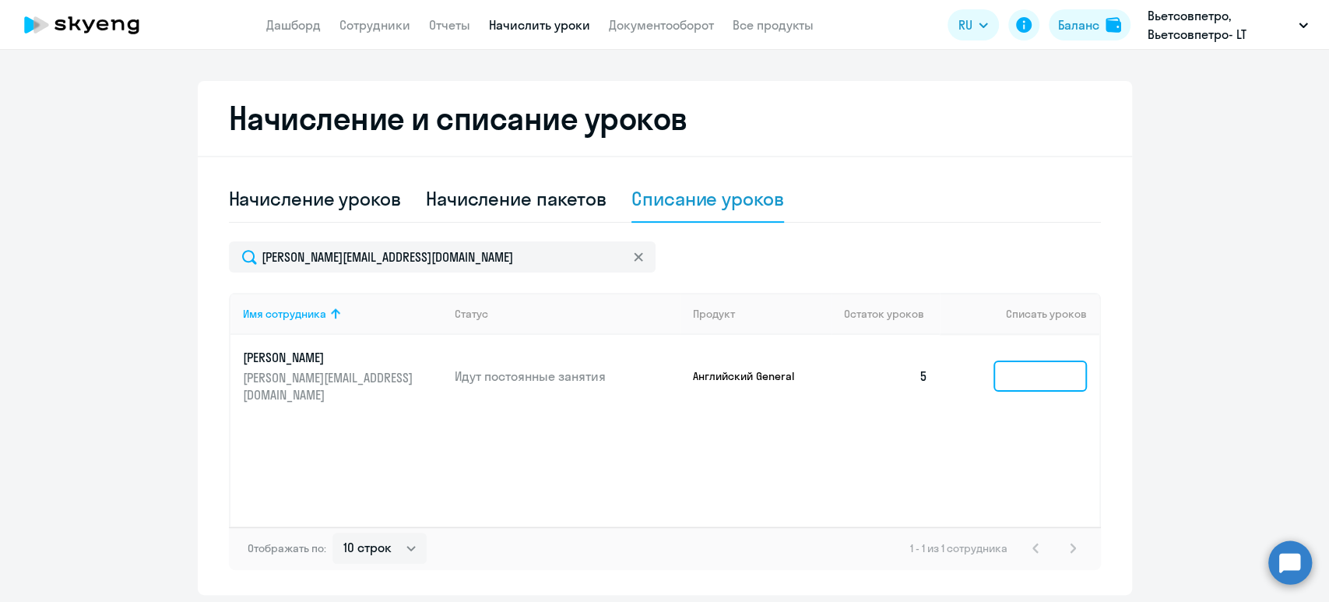
click at [1023, 368] on input at bounding box center [1039, 375] width 93 height 31
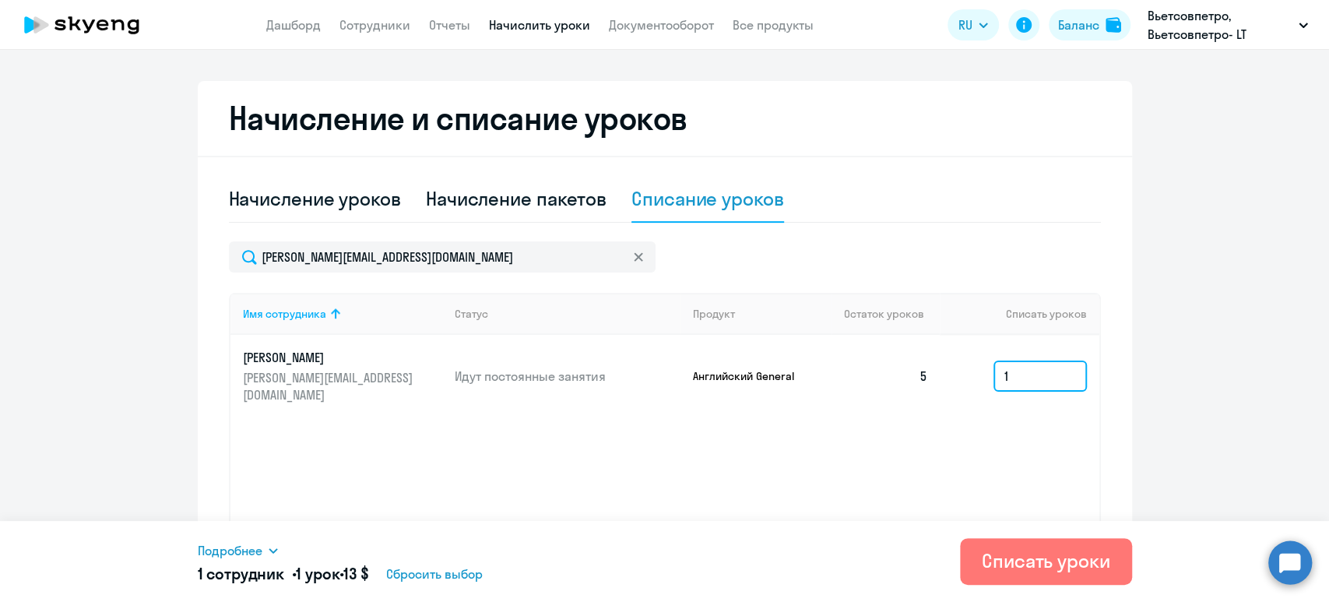
type input "1"
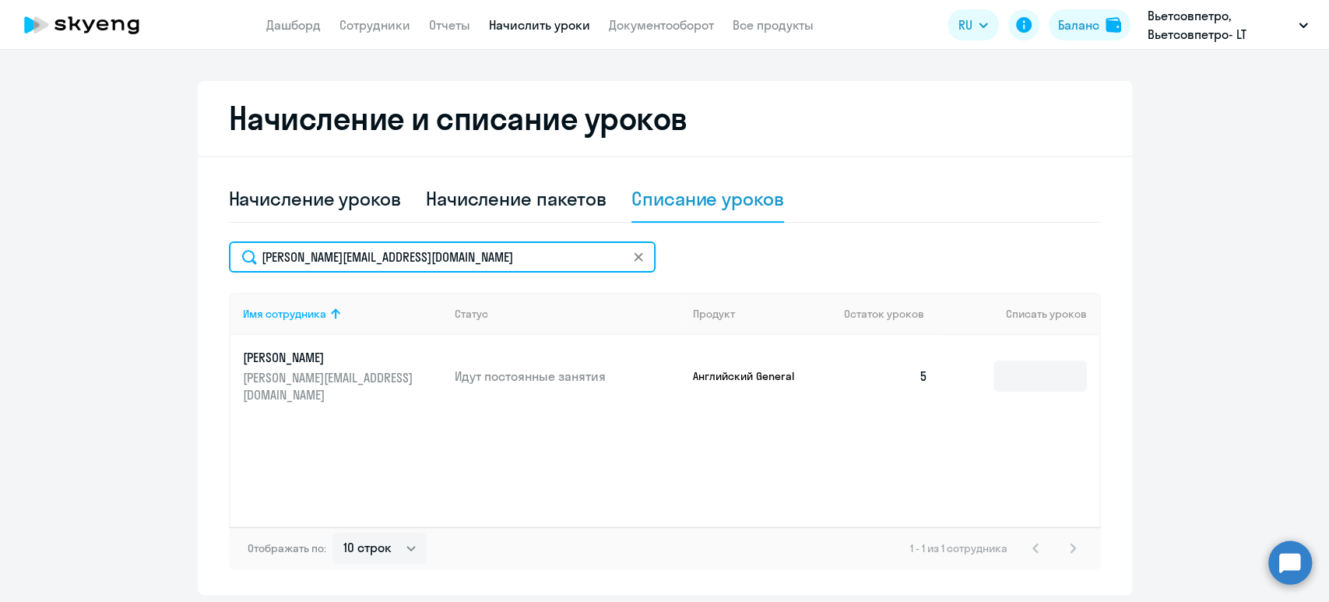
click at [477, 272] on input "[PERSON_NAME][EMAIL_ADDRESS][DOMAIN_NAME]" at bounding box center [442, 256] width 427 height 31
drag, startPoint x: 328, startPoint y: 249, endPoint x: 129, endPoint y: 257, distance: 198.6
click at [128, 257] on ng-component "Автоначисления Смотреть все действующий Без названия При нулевом балансе 2 сотр…" at bounding box center [664, 178] width 1329 height 833
paste input "ladkova_irishka@list.ru"
type input "[EMAIL_ADDRESS][DOMAIN_NAME]"
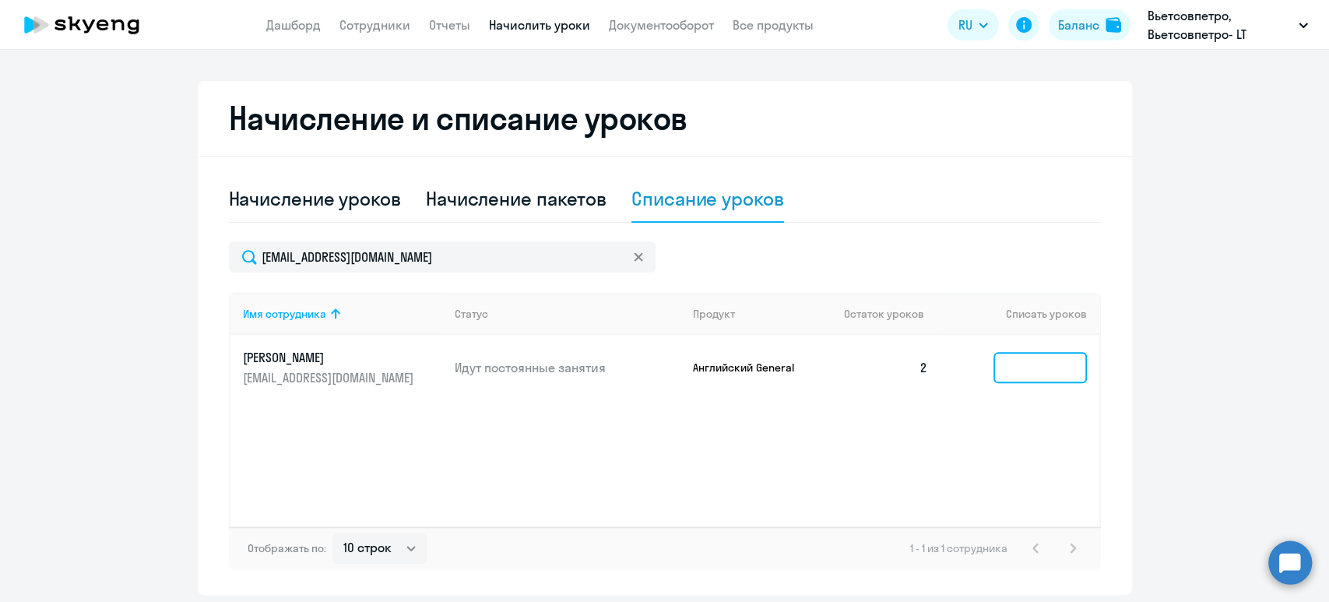
click at [1073, 353] on input at bounding box center [1039, 367] width 93 height 31
click at [1055, 375] on input at bounding box center [1039, 367] width 93 height 31
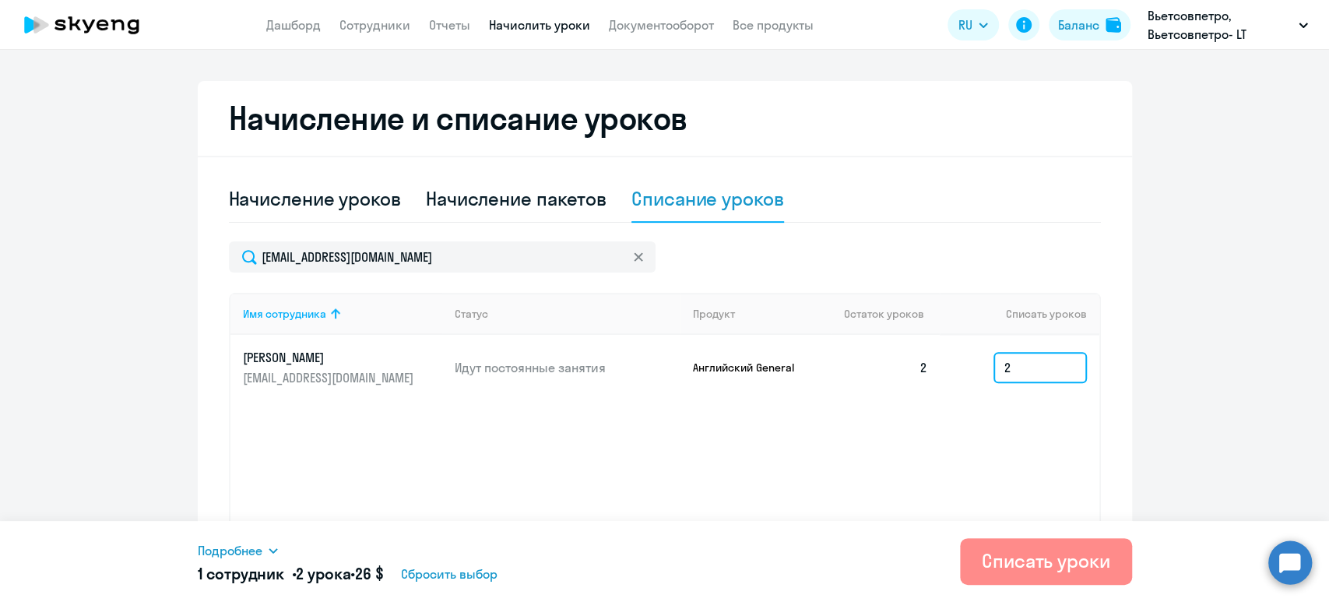
type input "2"
click at [1077, 560] on div "Списать уроки" at bounding box center [1046, 560] width 128 height 25
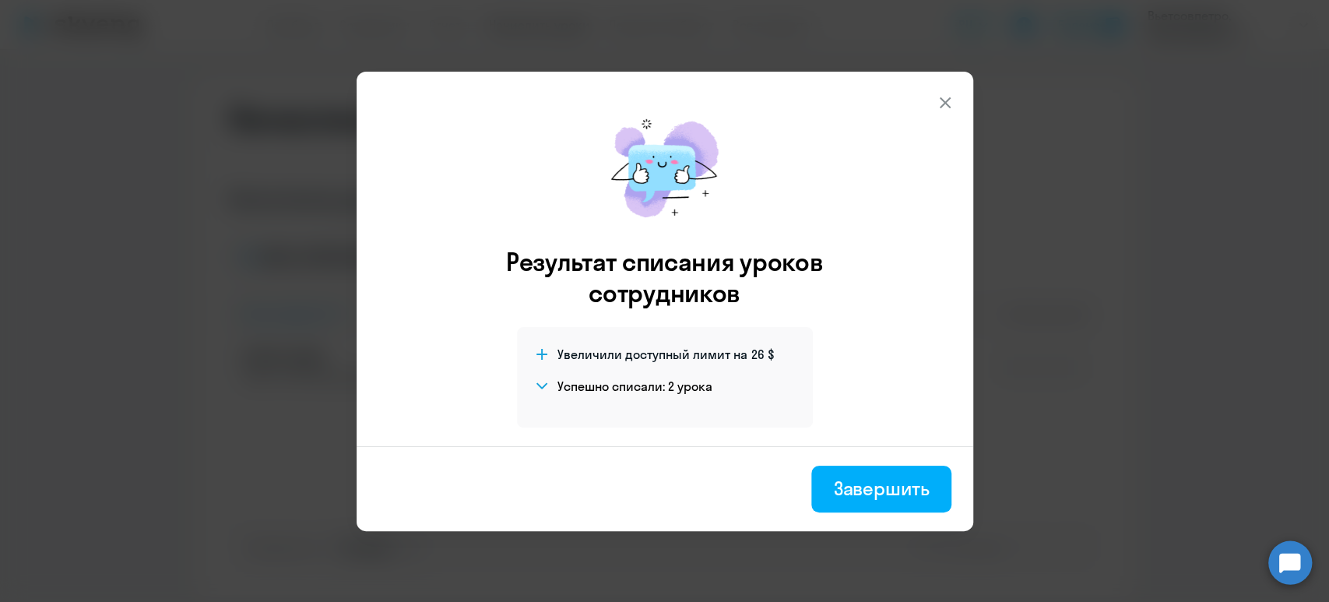
click at [896, 493] on div "Завершить" at bounding box center [881, 488] width 96 height 25
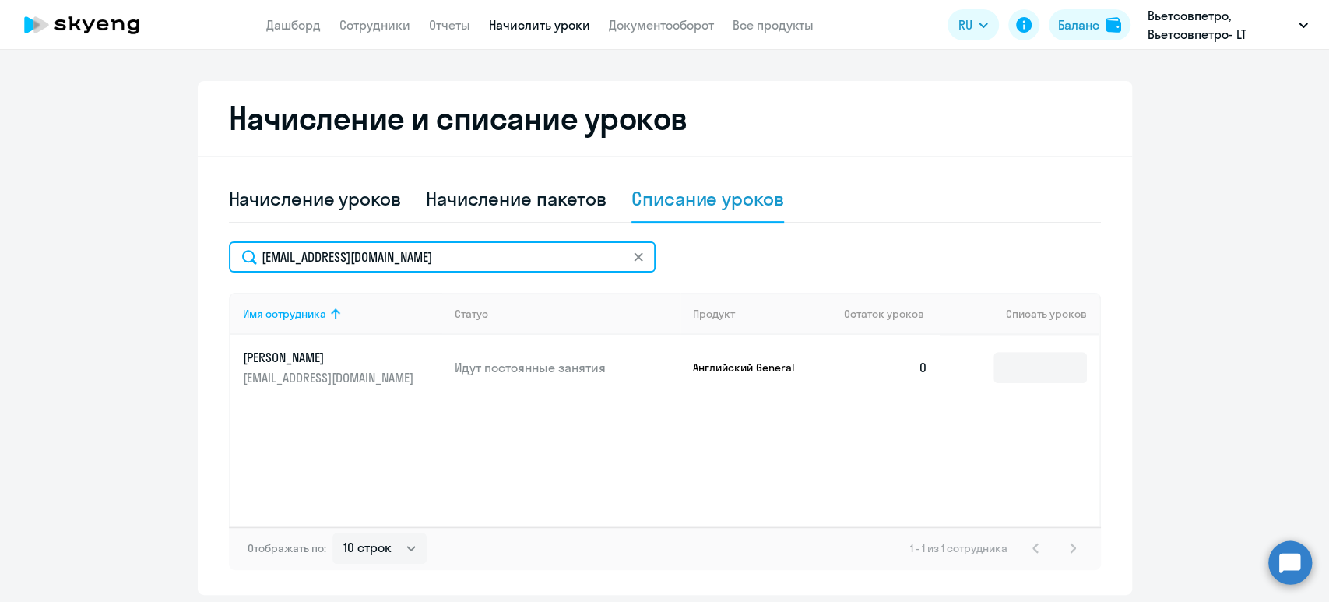
drag, startPoint x: 435, startPoint y: 249, endPoint x: 157, endPoint y: 242, distance: 278.0
click at [158, 243] on ng-component "Автоначисления Смотреть все действующий Без названия При нулевом балансе 2 сотр…" at bounding box center [664, 178] width 1329 height 833
paste input "hriska-kosha@yandex"
type input "[EMAIL_ADDRESS][DOMAIN_NAME]"
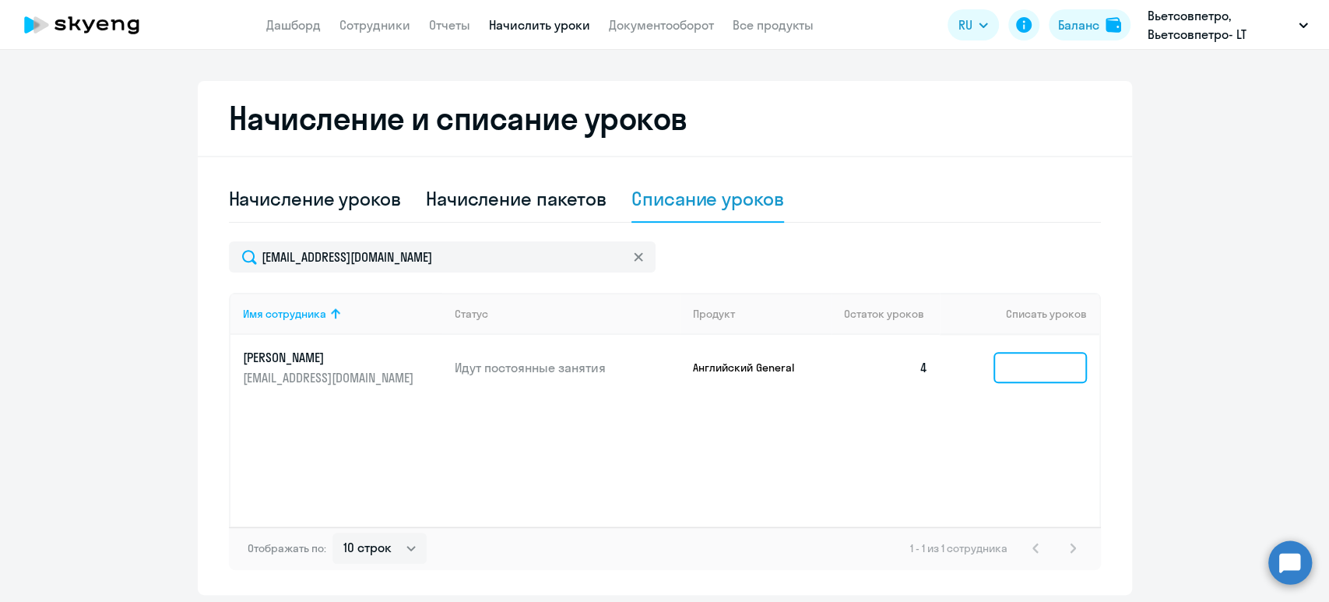
click at [1042, 367] on input at bounding box center [1039, 367] width 93 height 31
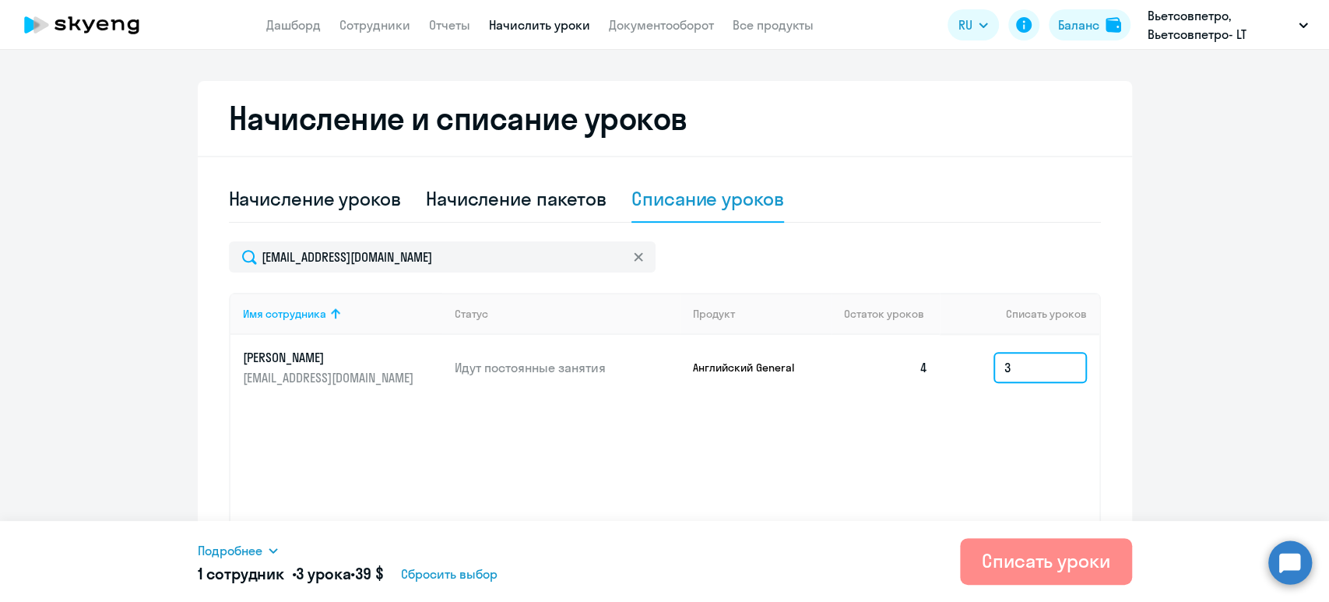
type input "3"
click at [1039, 555] on div "Списать уроки" at bounding box center [1046, 560] width 128 height 25
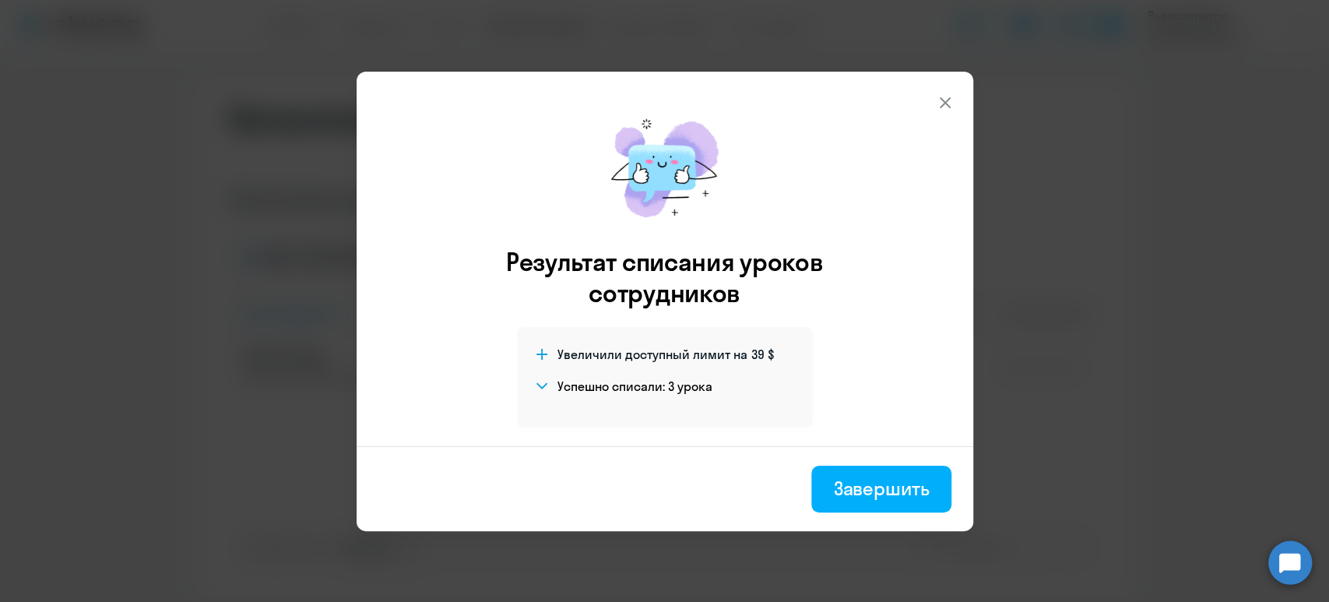
drag, startPoint x: 894, startPoint y: 488, endPoint x: 936, endPoint y: 494, distance: 43.2
click at [894, 487] on div "Завершить" at bounding box center [881, 488] width 96 height 25
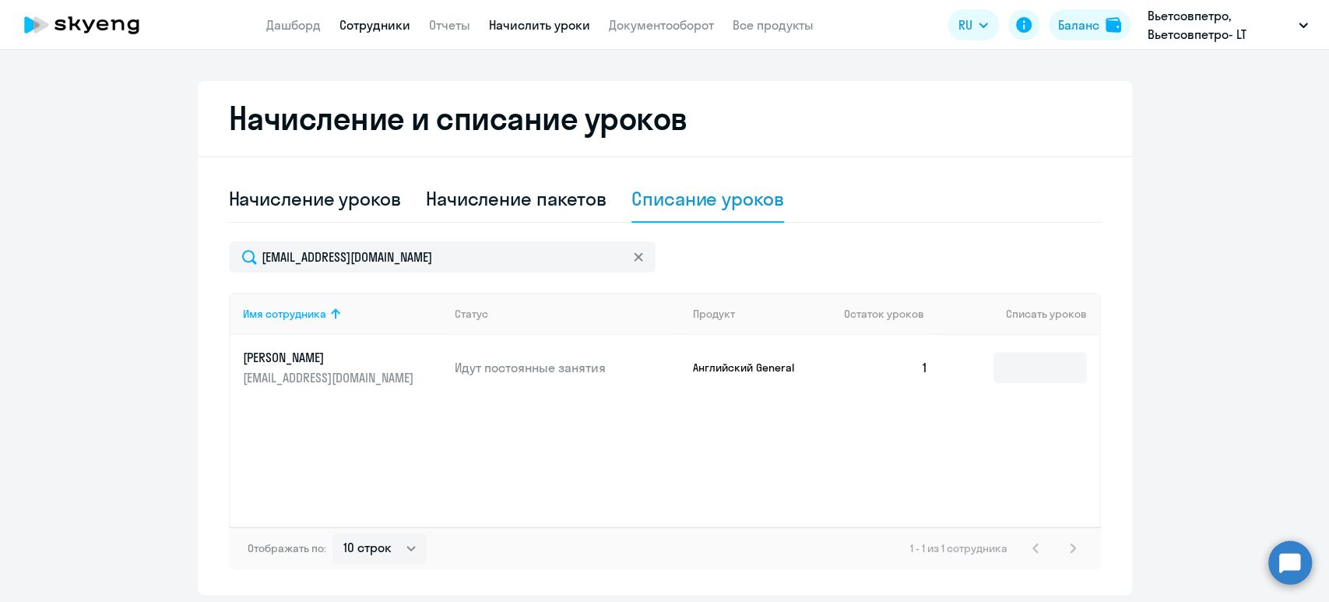
click at [374, 20] on link "Сотрудники" at bounding box center [374, 25] width 71 height 16
select select "30"
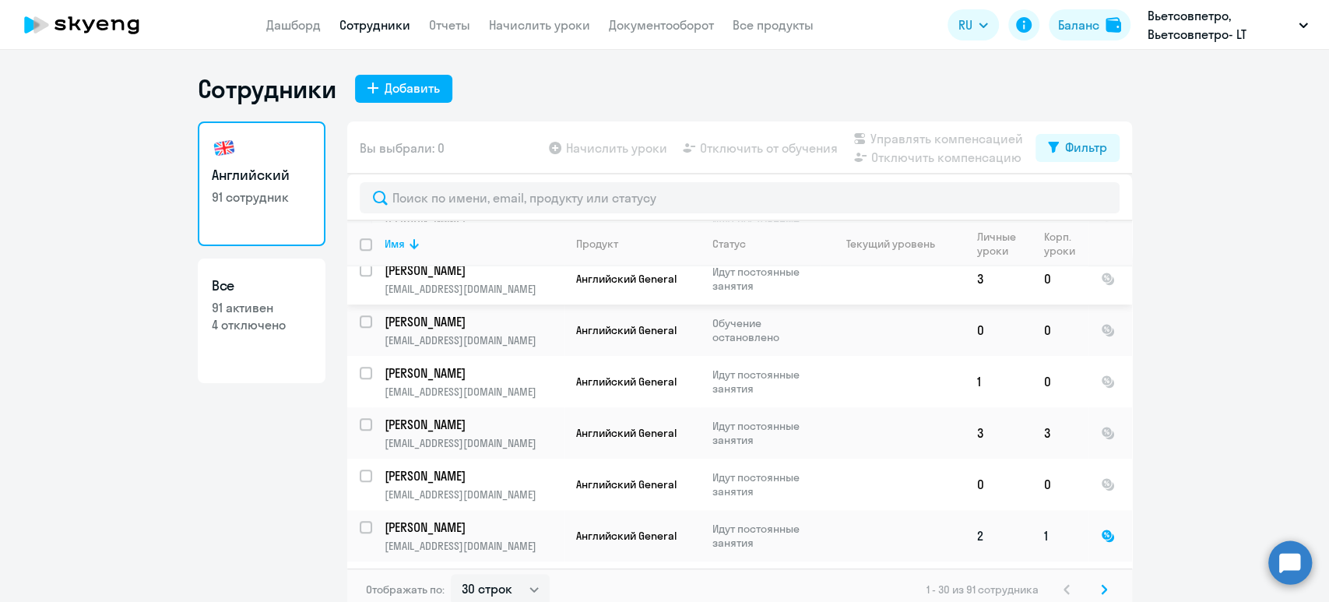
scroll to position [1234, 0]
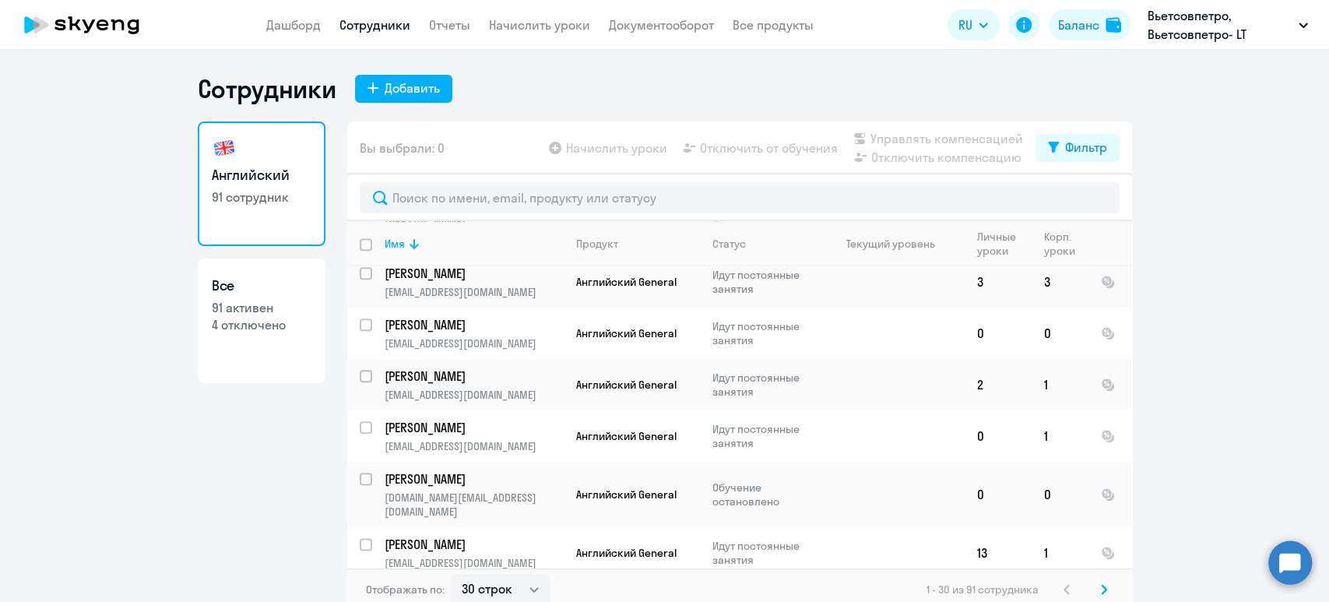
click at [1101, 588] on icon at bounding box center [1104, 589] width 6 height 11
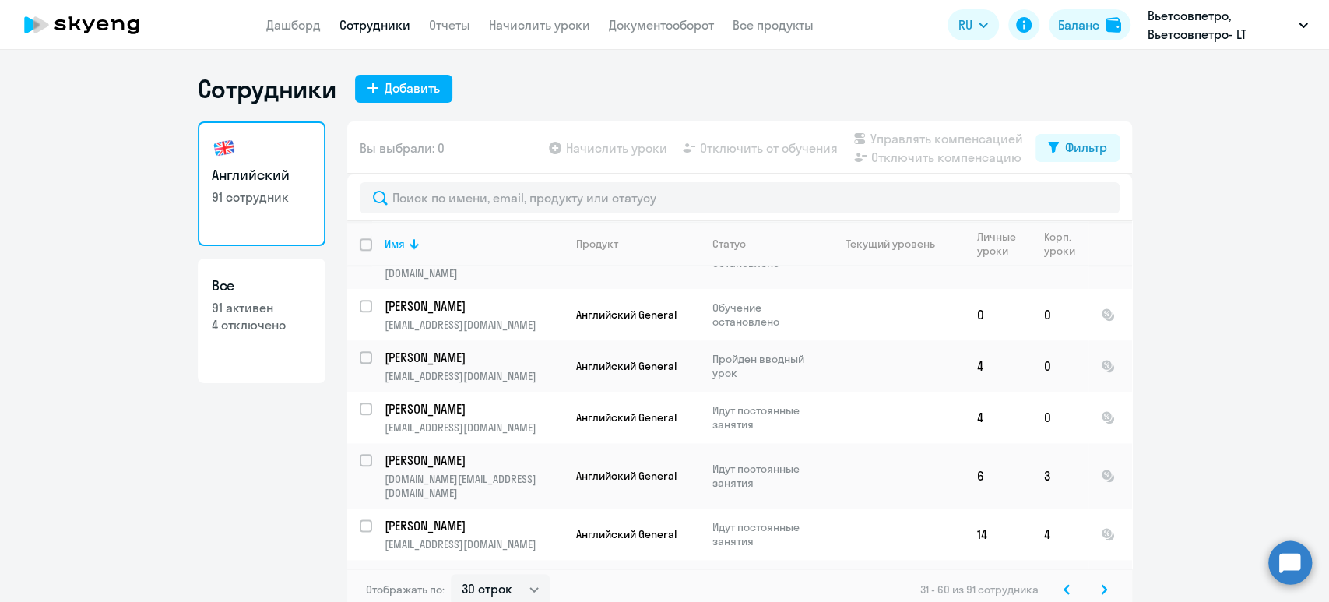
click at [1101, 592] on icon at bounding box center [1104, 589] width 6 height 11
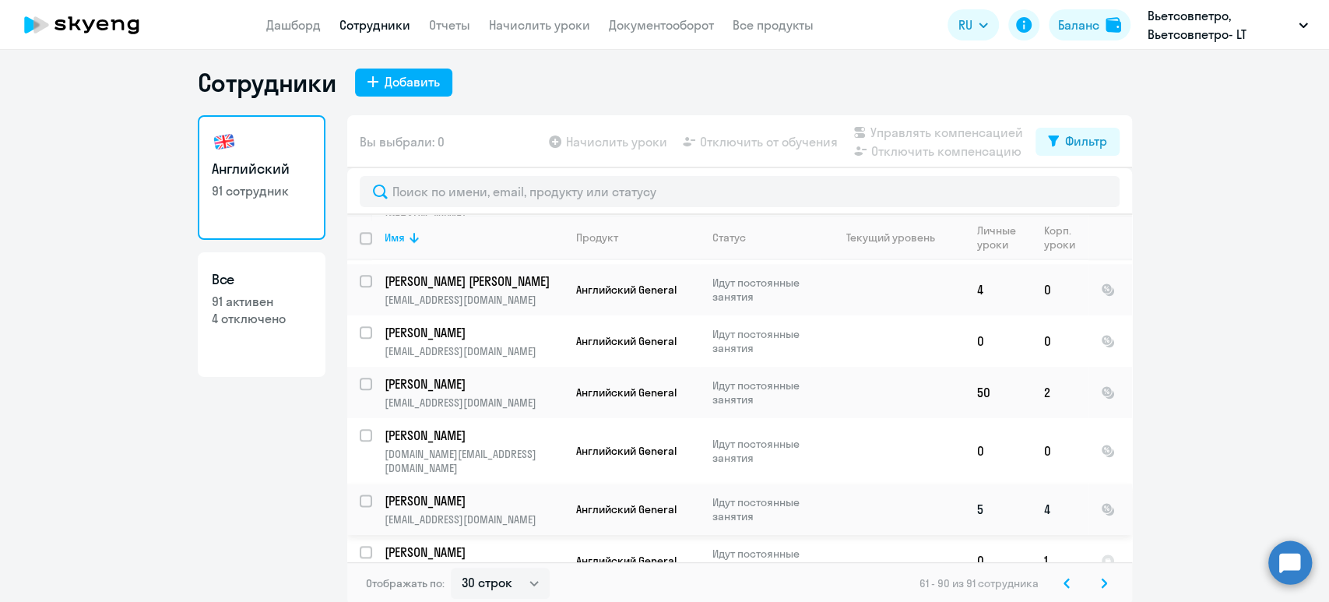
scroll to position [9, 0]
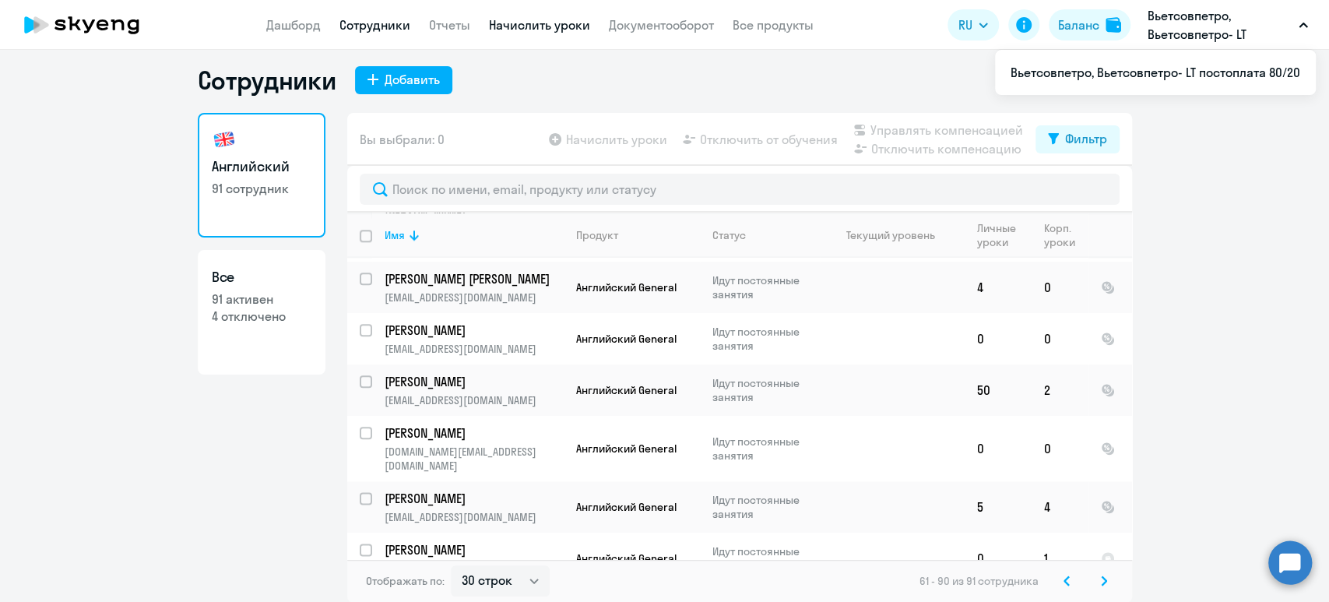
click at [536, 26] on link "Начислить уроки" at bounding box center [539, 25] width 101 height 16
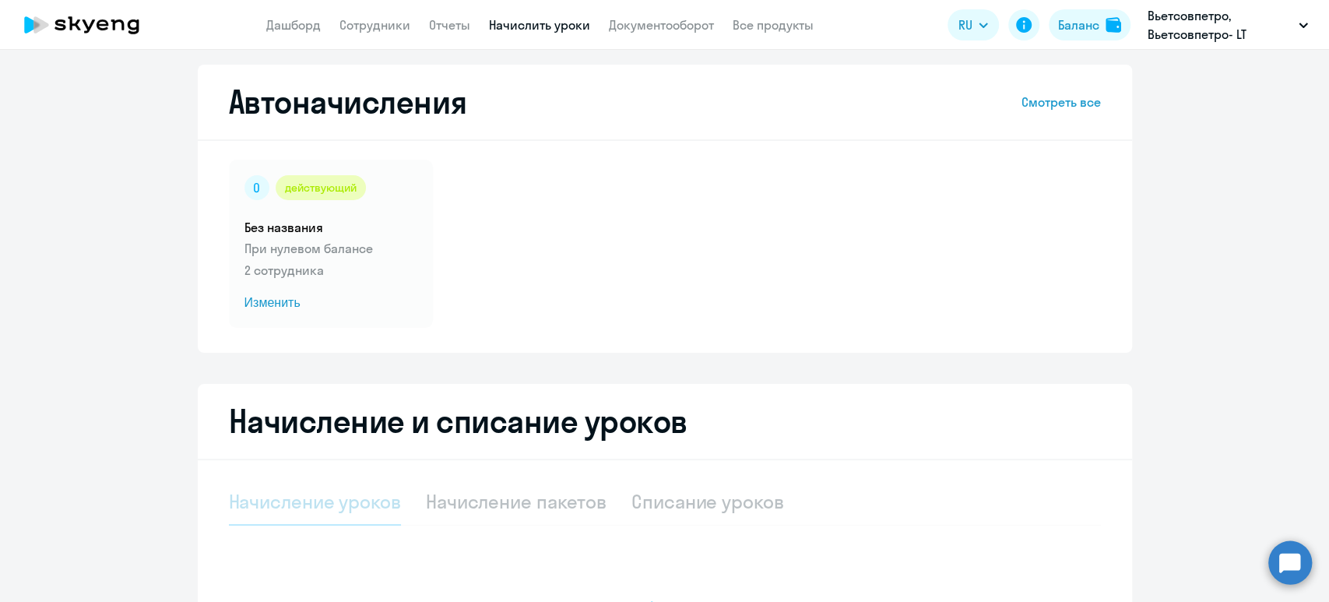
select select "10"
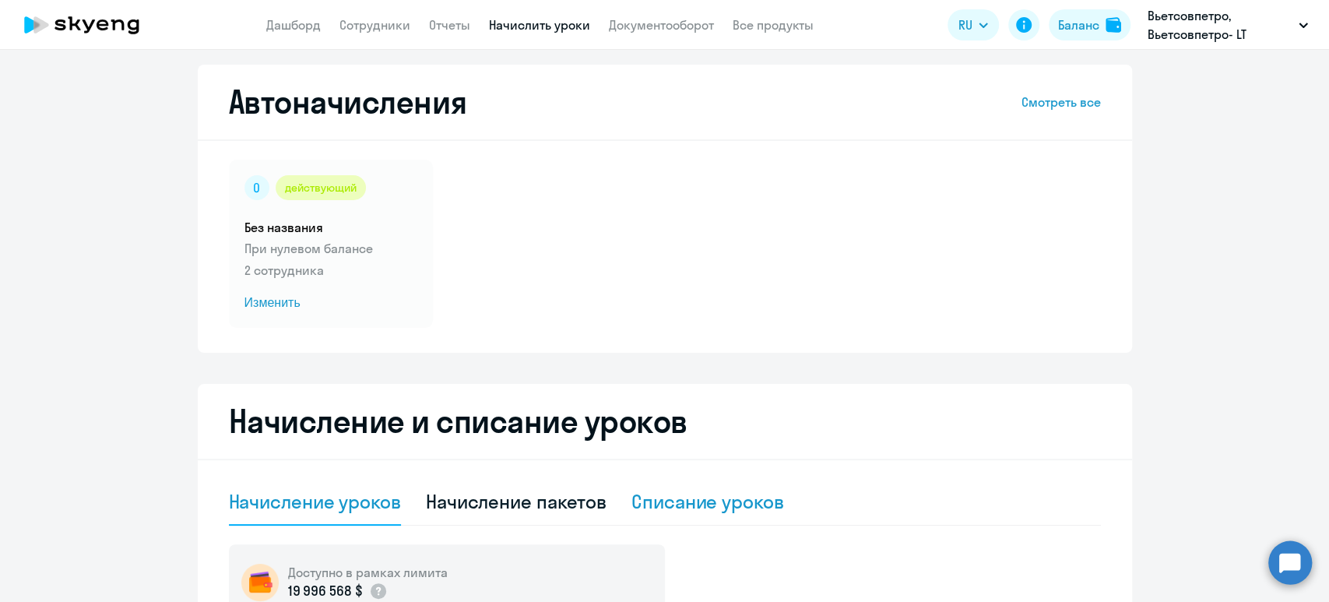
click at [687, 501] on div "Списание уроков" at bounding box center [707, 501] width 153 height 25
select select "10"
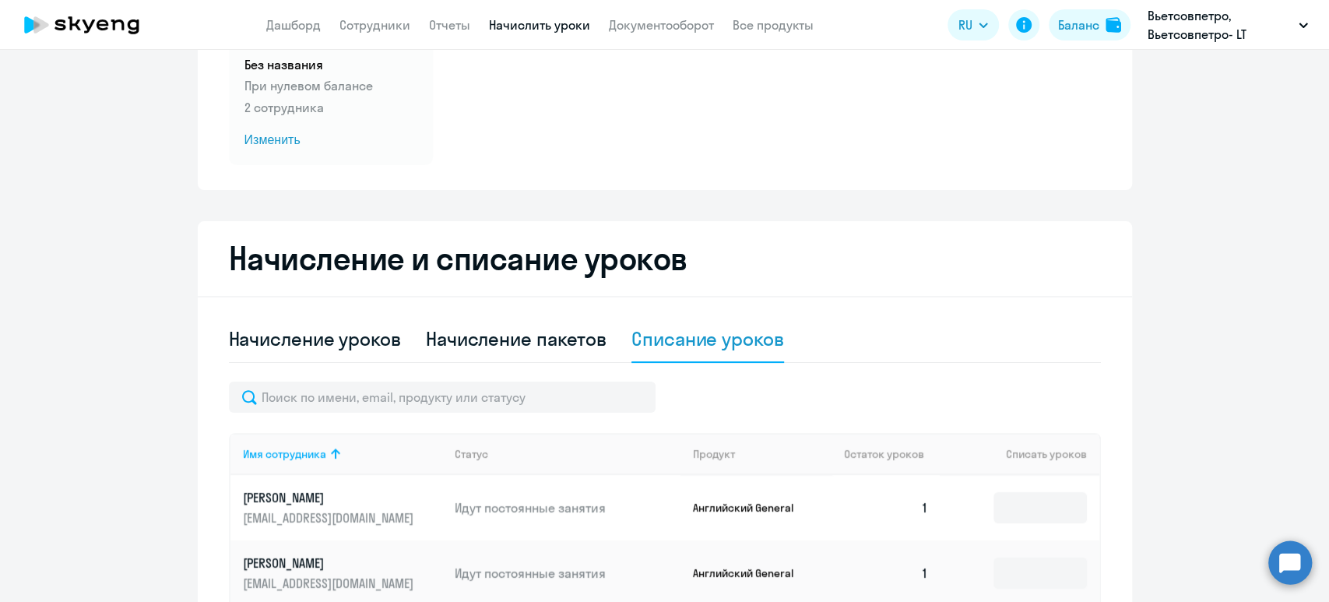
scroll to position [216, 0]
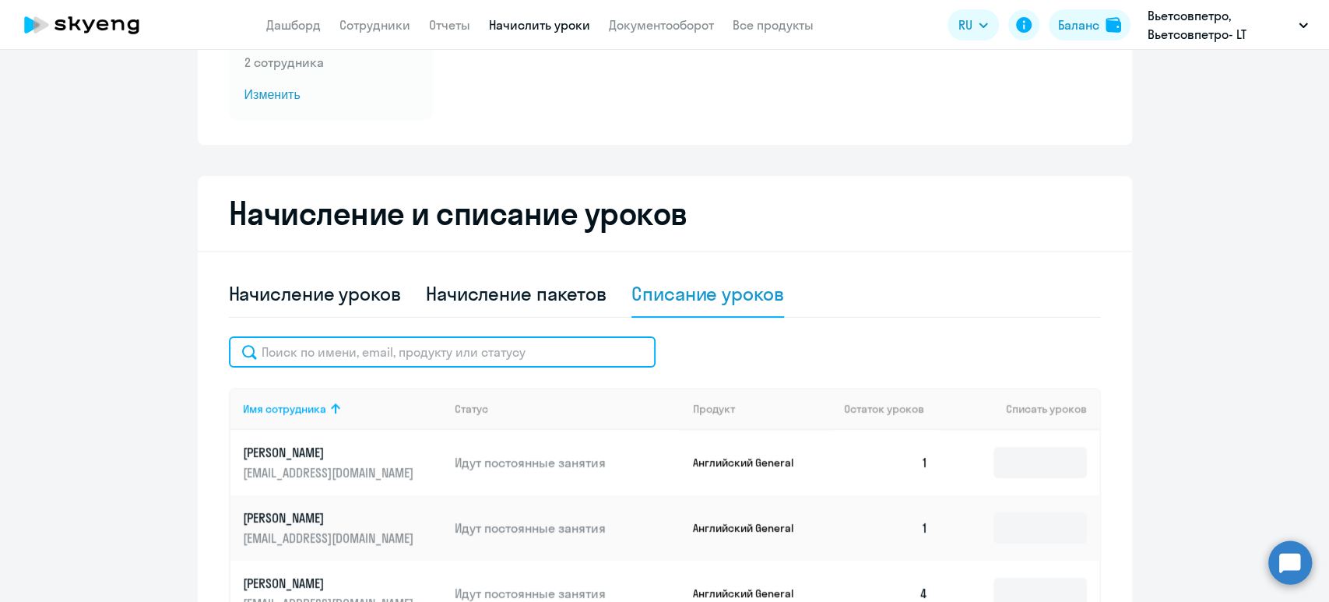
click at [455, 345] on input "text" at bounding box center [442, 351] width 427 height 31
paste input "1"
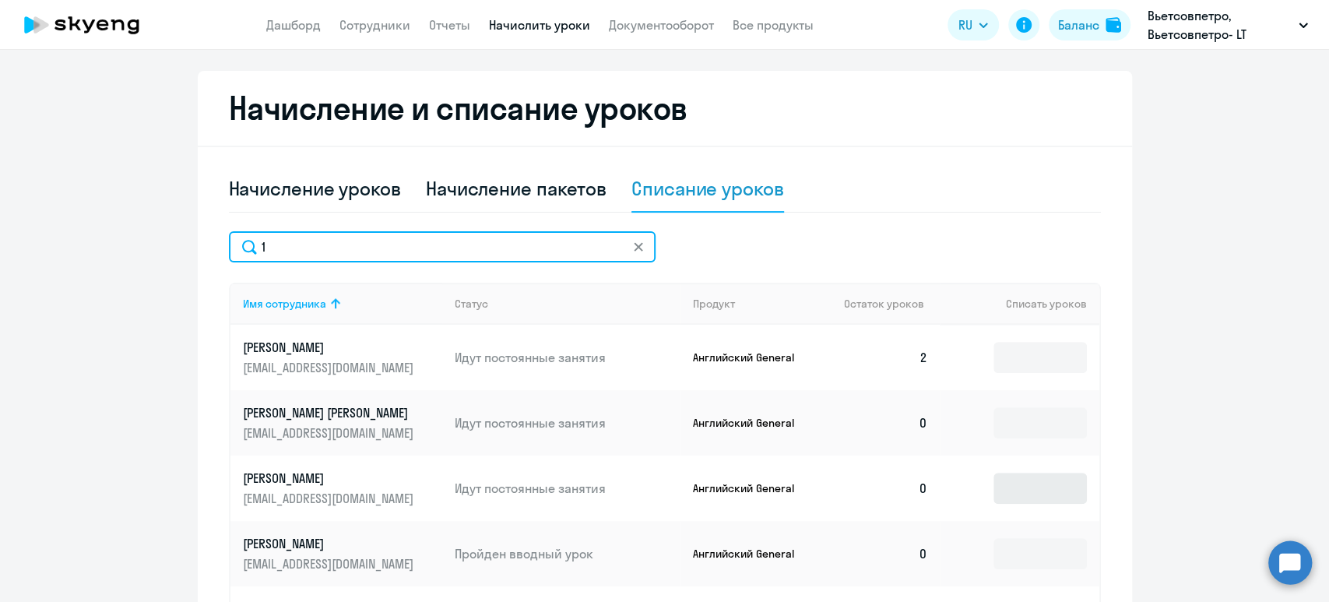
scroll to position [423, 0]
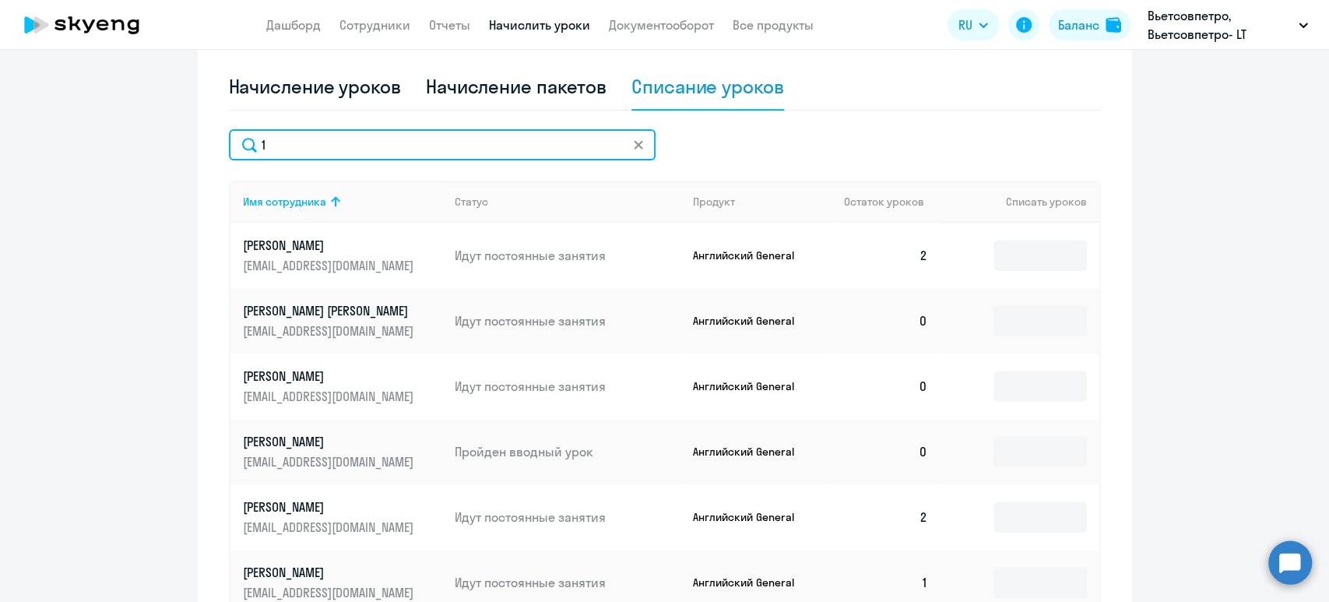
drag, startPoint x: 221, startPoint y: 142, endPoint x: 147, endPoint y: 142, distance: 74.0
click at [147, 142] on ng-component "Автоначисления Смотреть все действующий Без названия При нулевом балансе 2 сотр…" at bounding box center [664, 232] width 1329 height 1164
paste input "pla-tim@yandex.ru"
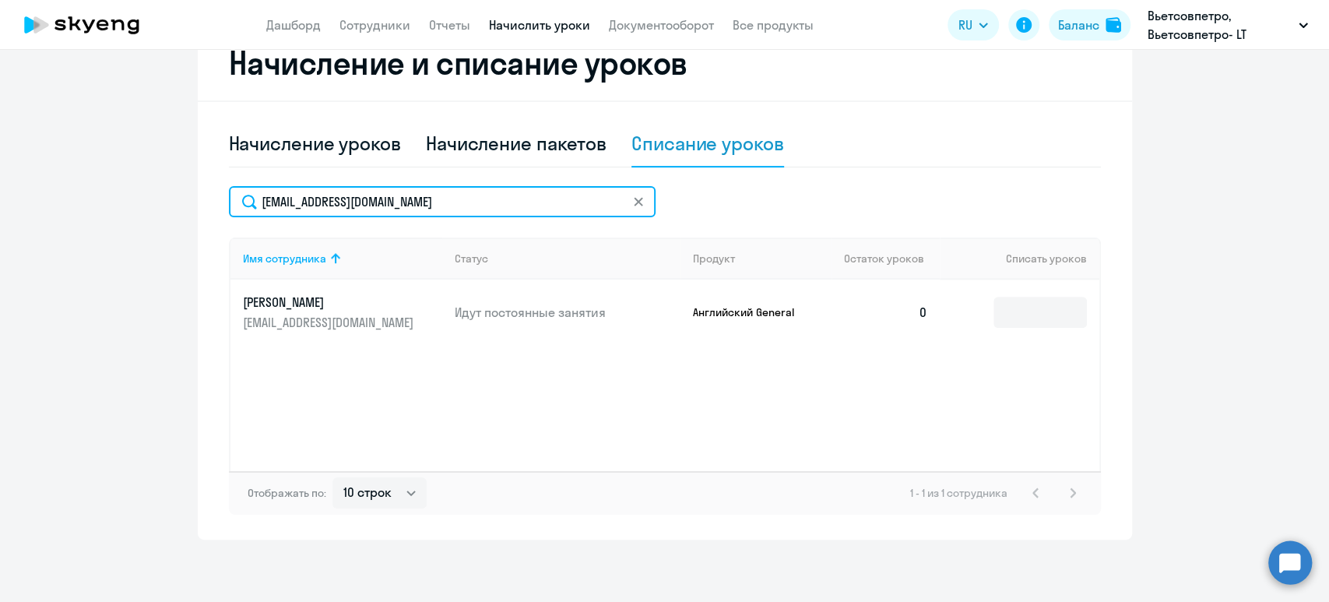
scroll to position [367, 0]
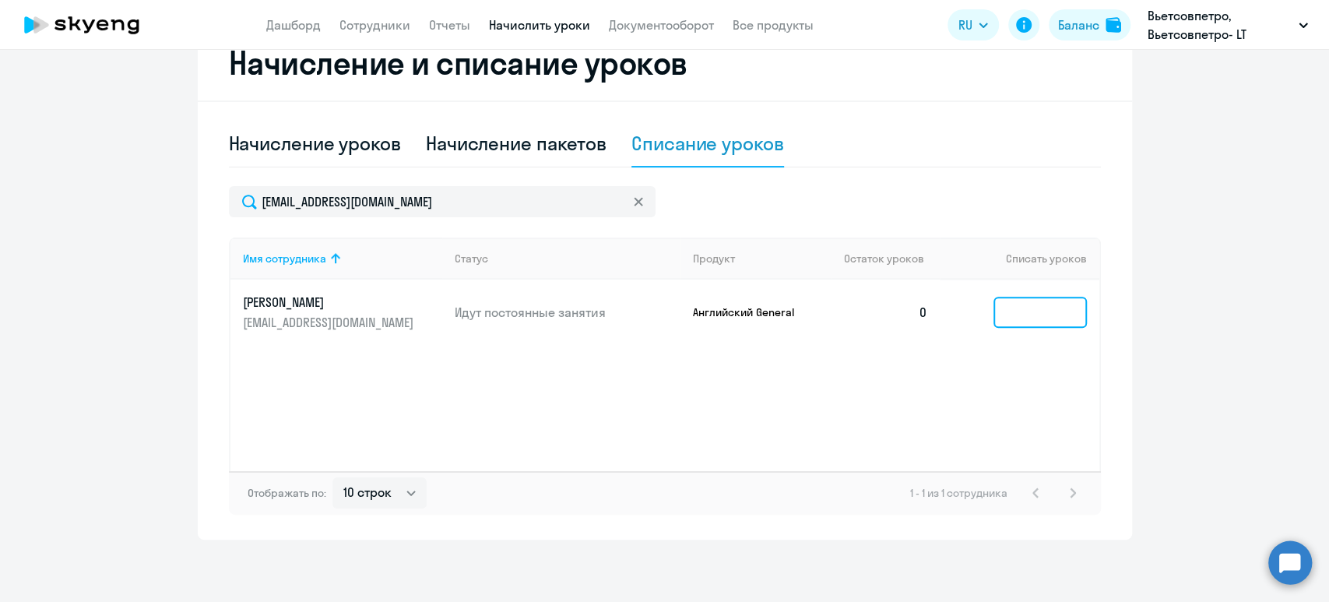
click at [1060, 307] on input at bounding box center [1039, 312] width 93 height 31
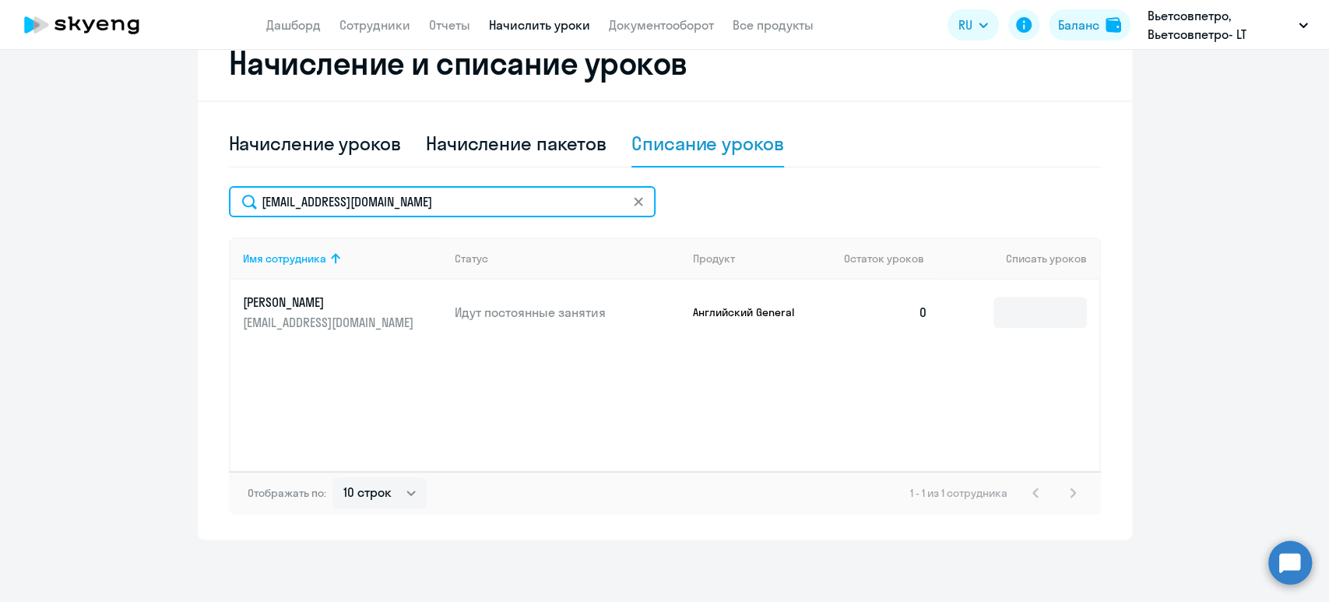
drag, startPoint x: 304, startPoint y: 198, endPoint x: 94, endPoint y: 214, distance: 210.0
click at [97, 216] on ng-component "Автоначисления Смотреть все действующий Без названия При нулевом балансе 2 сотр…" at bounding box center [664, 123] width 1329 height 833
paste input "kolosov_dv@bk"
type input "kolosov_dv@bk.ru"
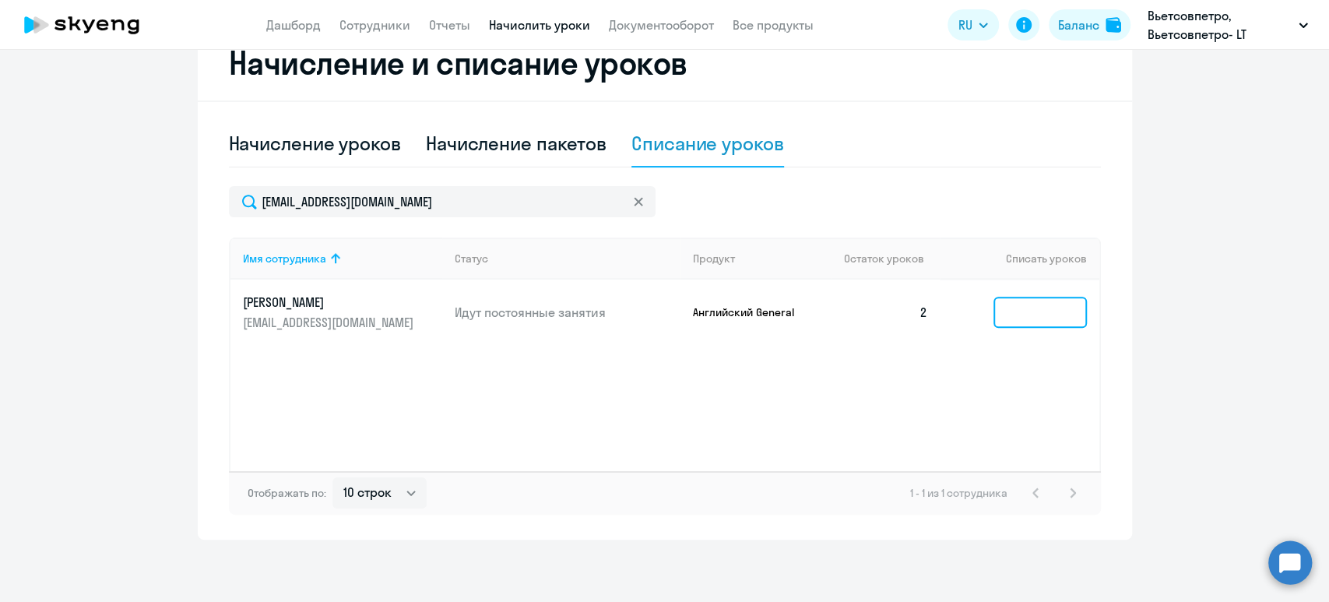
click at [1003, 311] on input at bounding box center [1039, 312] width 93 height 31
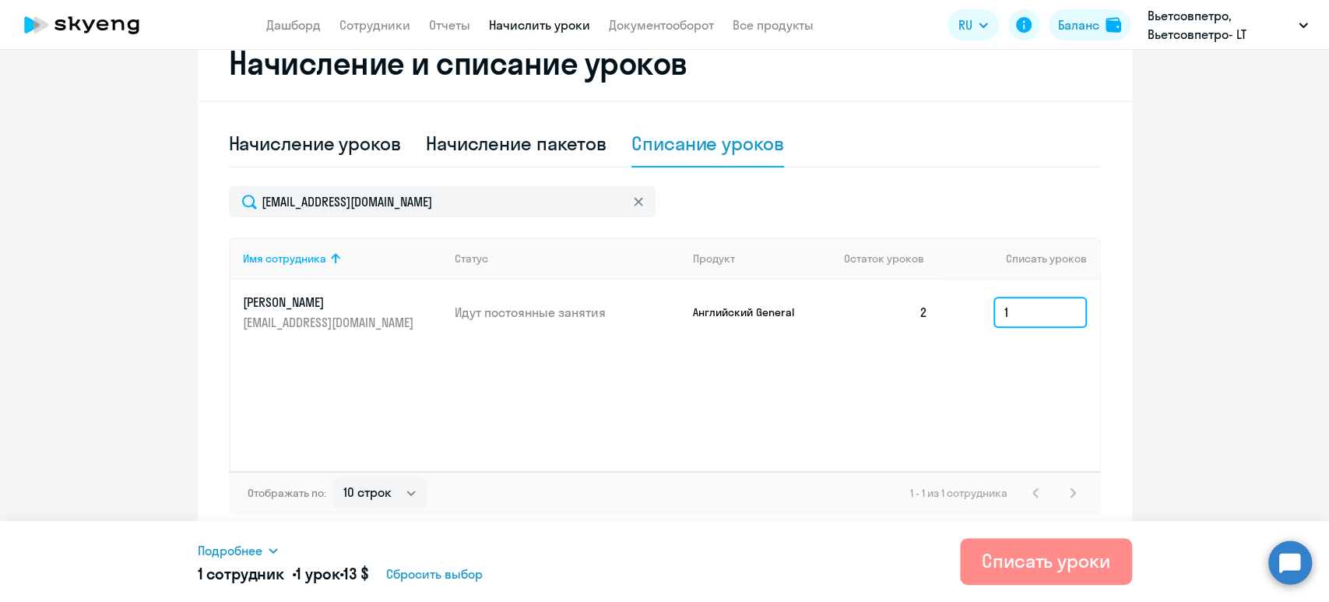
type input "1"
click at [1101, 557] on div "Списать уроки" at bounding box center [1046, 560] width 128 height 25
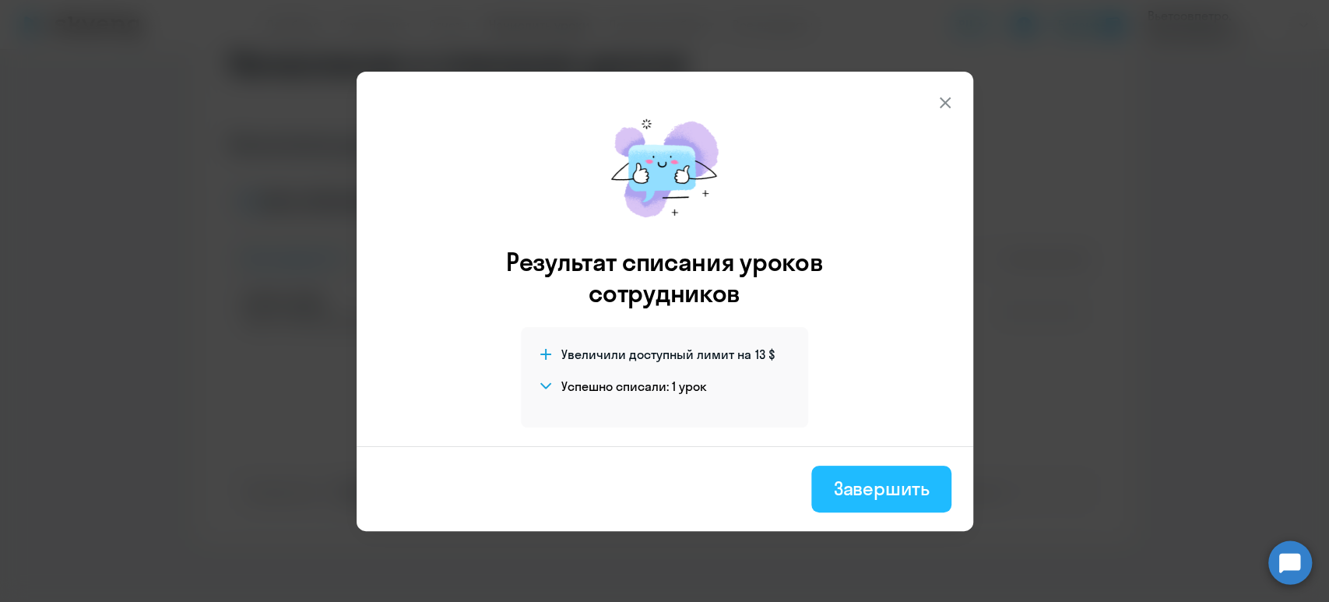
click at [914, 479] on div "Завершить" at bounding box center [881, 488] width 96 height 25
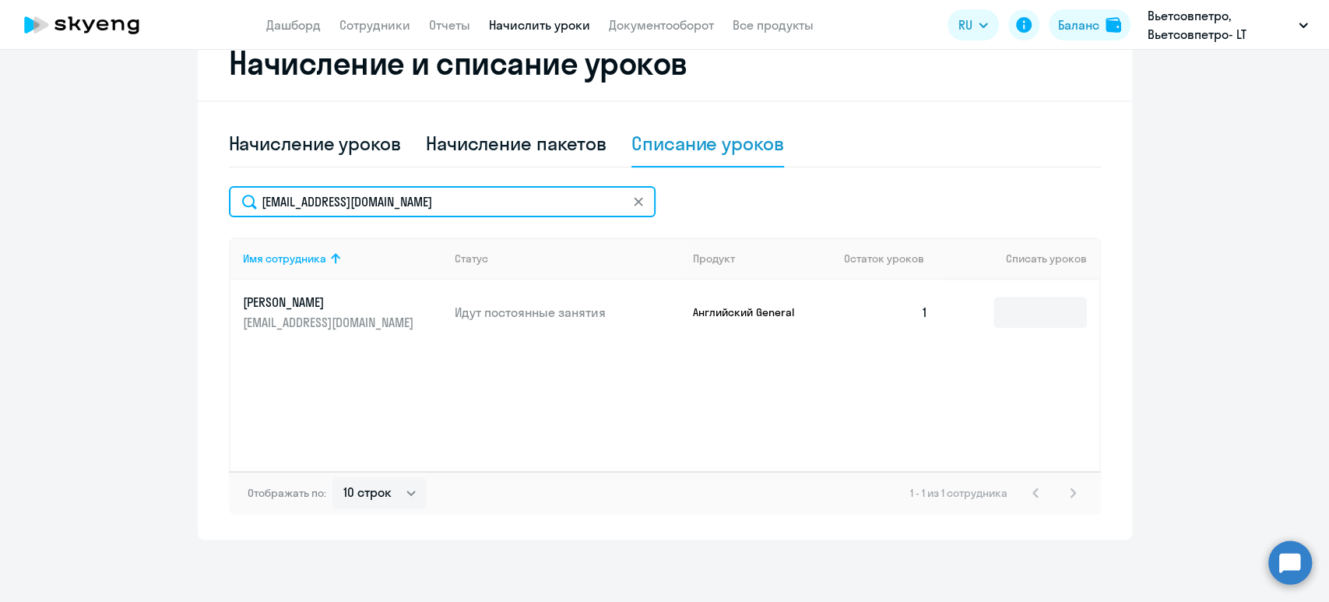
drag, startPoint x: 384, startPoint y: 194, endPoint x: 207, endPoint y: 200, distance: 176.8
click at [209, 200] on div "Начисление и списание уроков Начисление уроков Начисление пакетов Списание урок…" at bounding box center [665, 283] width 934 height 514
paste input "giorghi@icloud.com"
type input "giorghi@icloud.com"
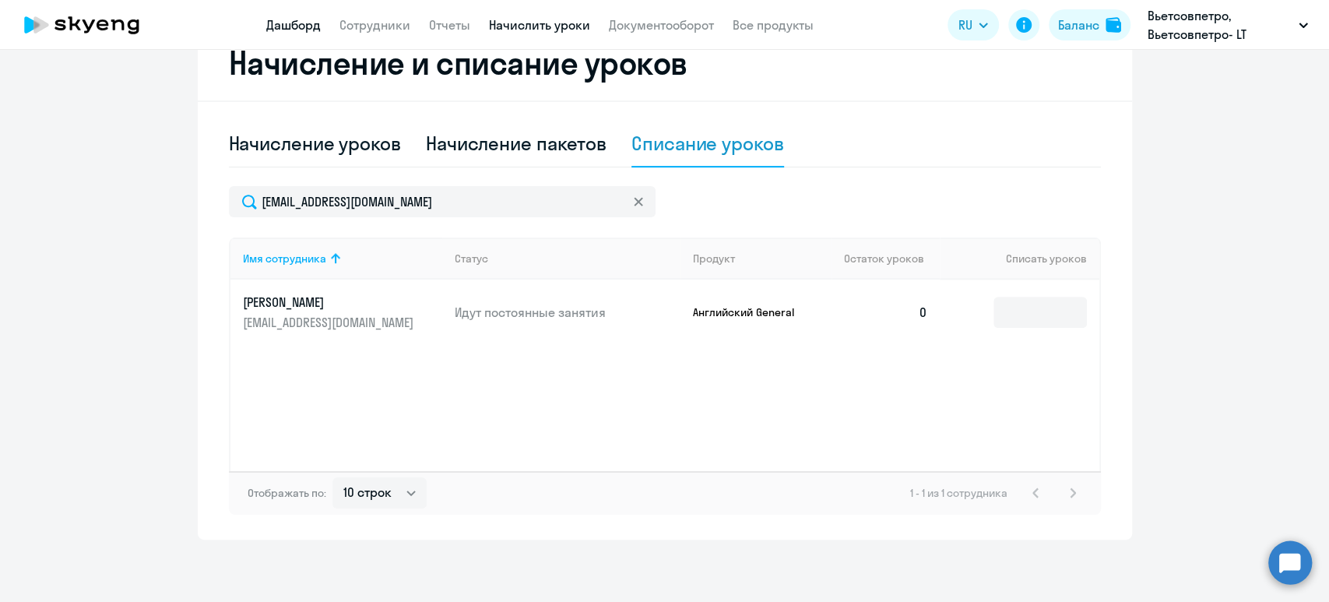
click at [291, 20] on link "Дашборд" at bounding box center [293, 25] width 54 height 16
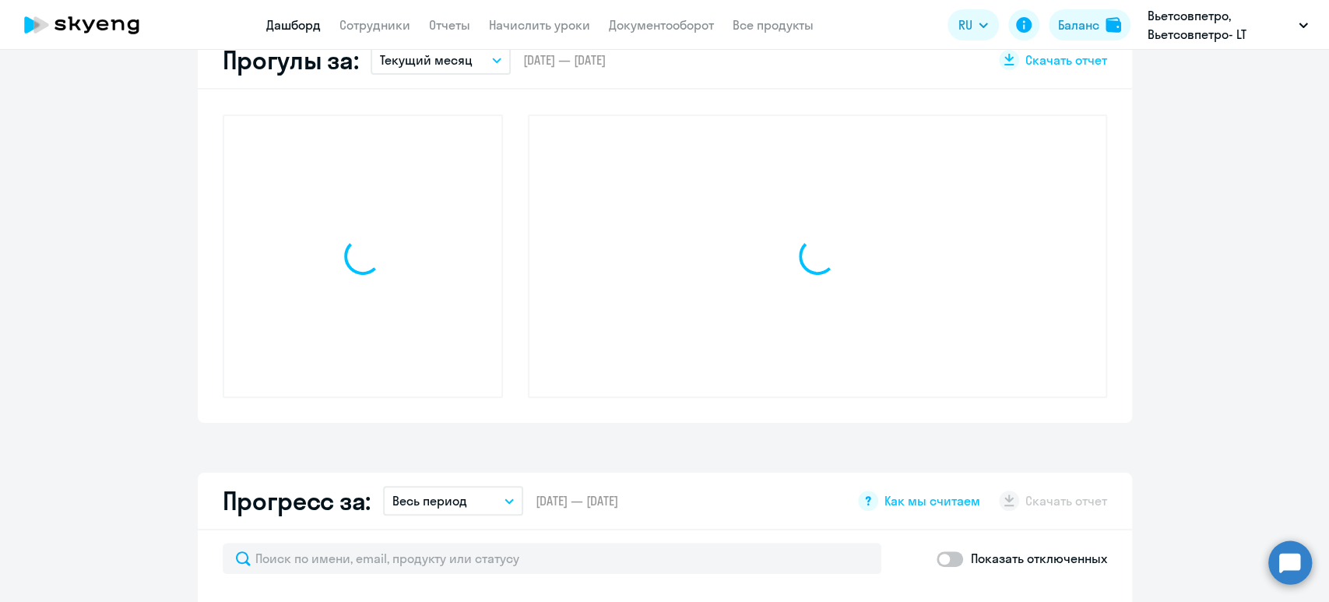
scroll to position [476, 0]
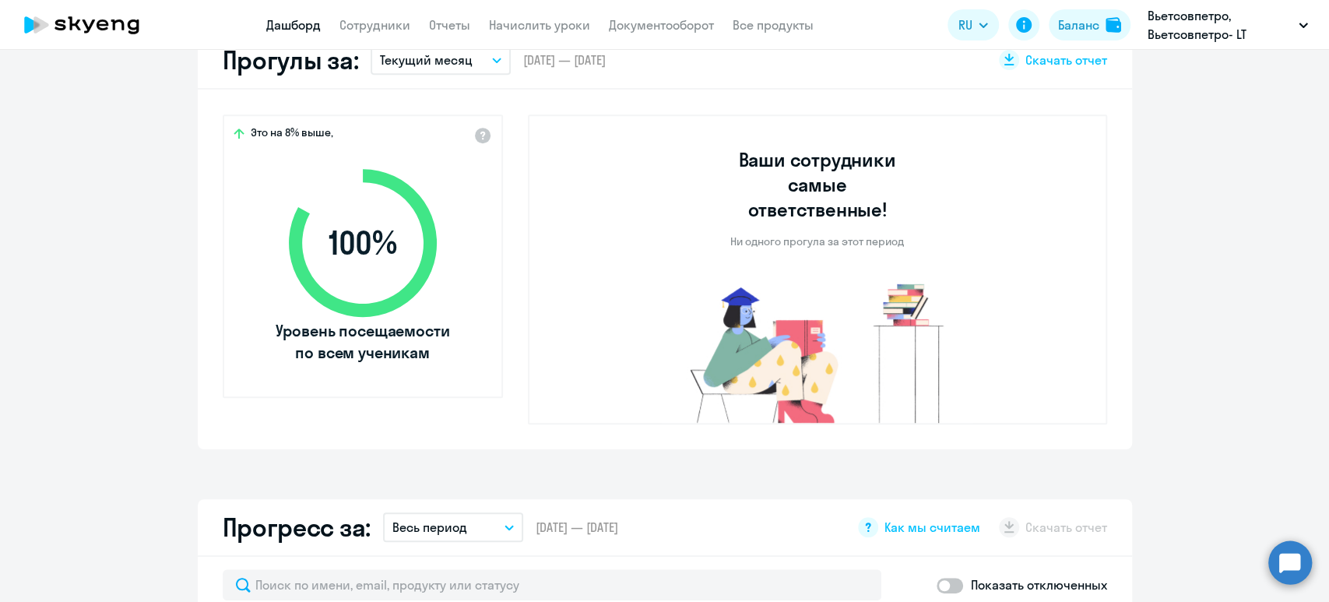
select select "30"
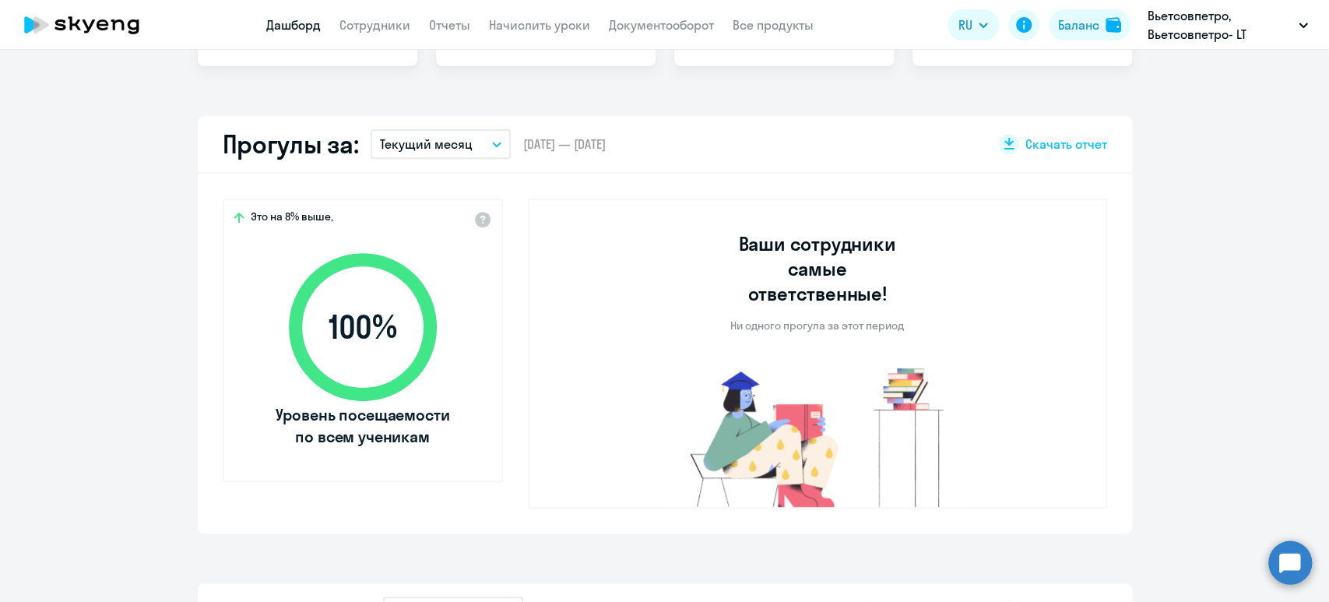
scroll to position [372, 0]
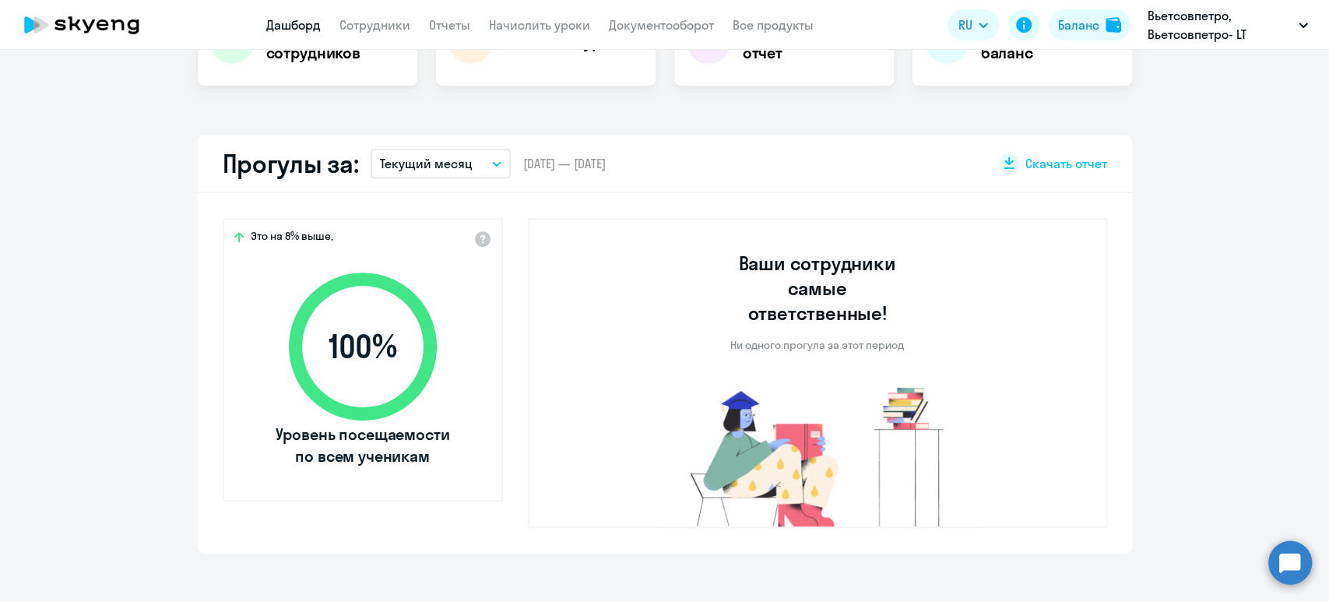
click at [475, 162] on button "Текущий месяц" at bounding box center [441, 164] width 140 height 30
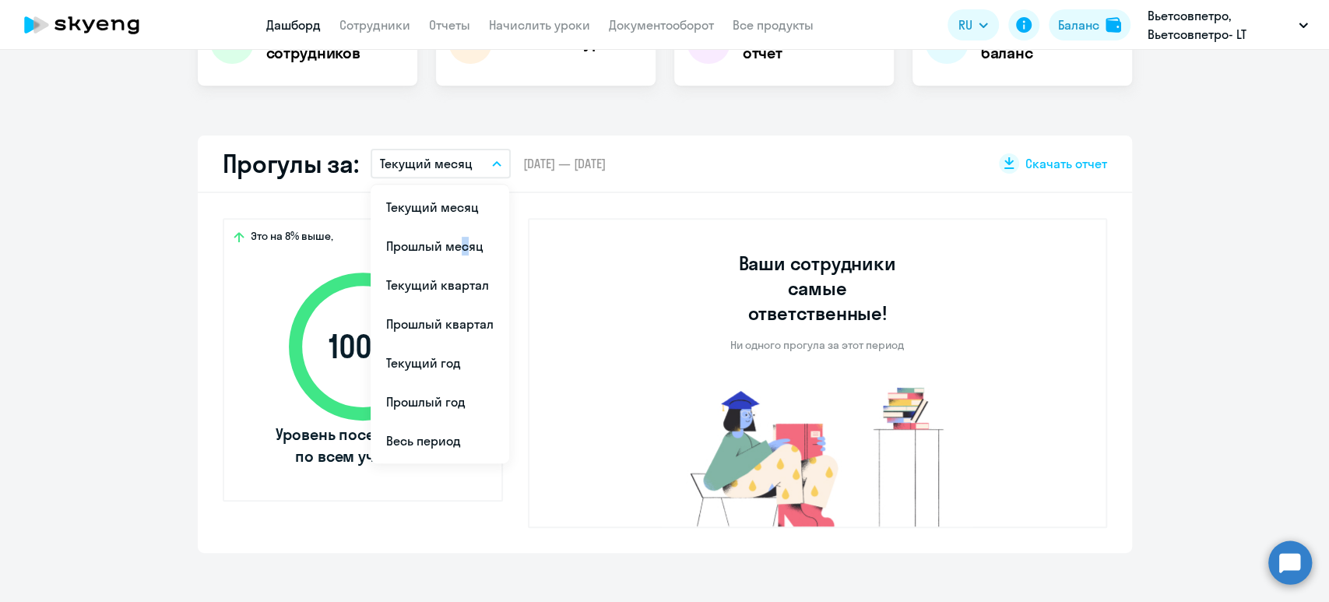
click at [448, 242] on li "Прошлый месяц" at bounding box center [440, 246] width 139 height 39
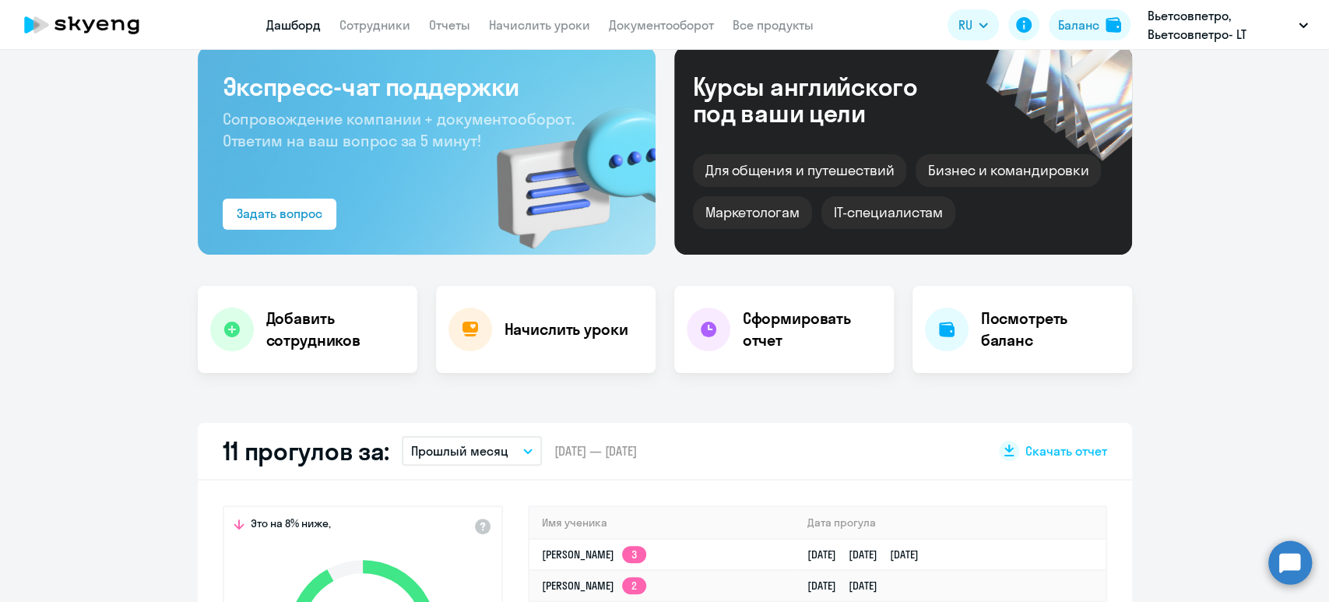
scroll to position [0, 0]
